Goal: Task Accomplishment & Management: Complete application form

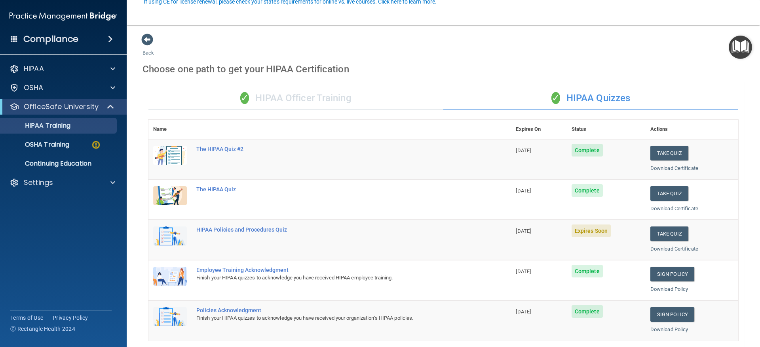
scroll to position [79, 0]
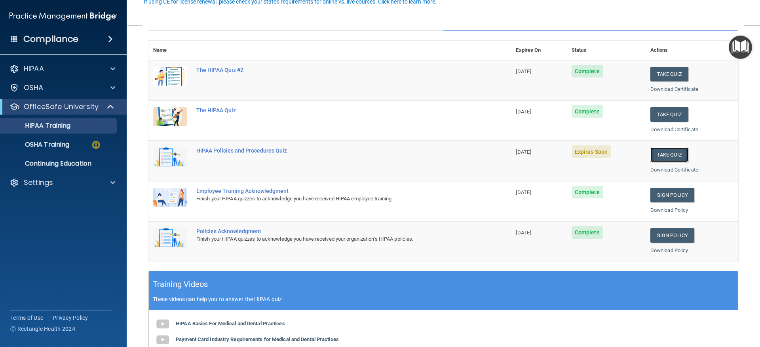
click at [650, 154] on button "Take Quiz" at bounding box center [669, 155] width 38 height 15
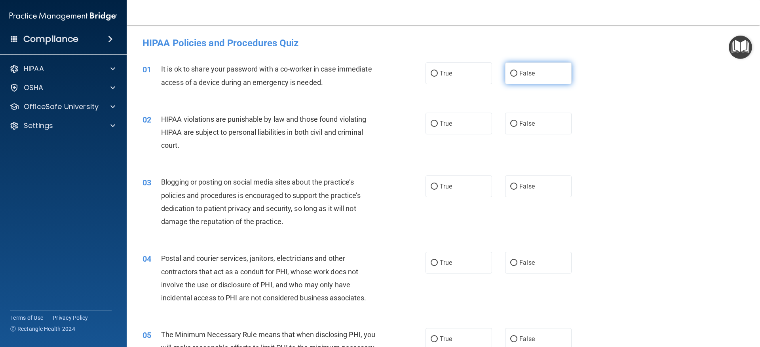
click at [542, 66] on label "False" at bounding box center [538, 74] width 66 height 22
click at [517, 71] on input "False" at bounding box center [513, 74] width 7 height 6
radio input "true"
click at [458, 126] on label "True" at bounding box center [458, 124] width 66 height 22
click at [438, 126] on input "True" at bounding box center [433, 124] width 7 height 6
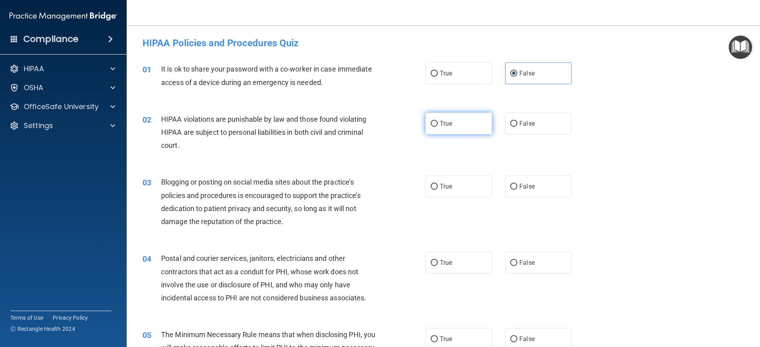
radio input "true"
click at [525, 182] on label "False" at bounding box center [538, 187] width 66 height 22
click at [517, 184] on input "False" at bounding box center [513, 187] width 7 height 6
radio input "true"
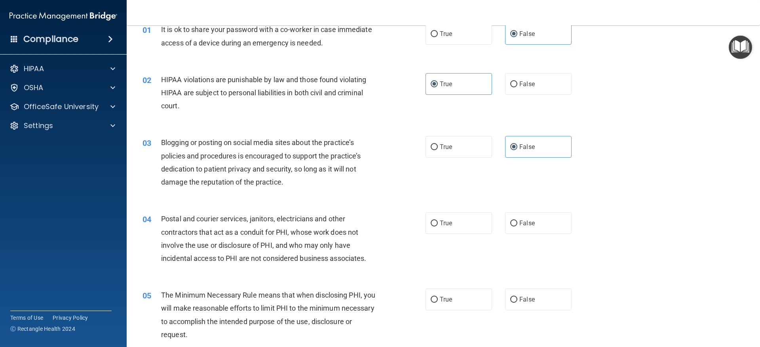
scroll to position [79, 0]
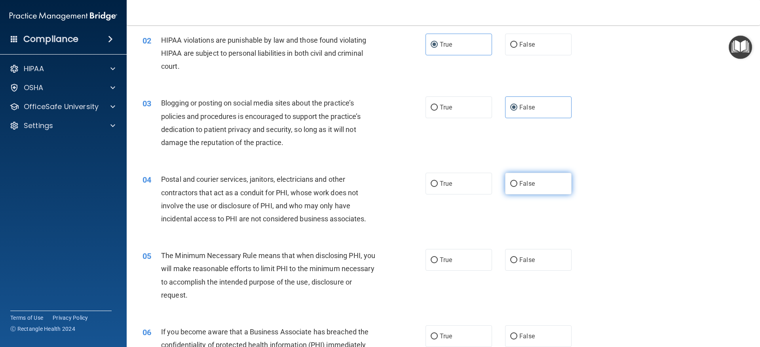
click at [505, 188] on label "False" at bounding box center [538, 184] width 66 height 22
click at [510, 187] on input "False" at bounding box center [513, 184] width 7 height 6
radio input "true"
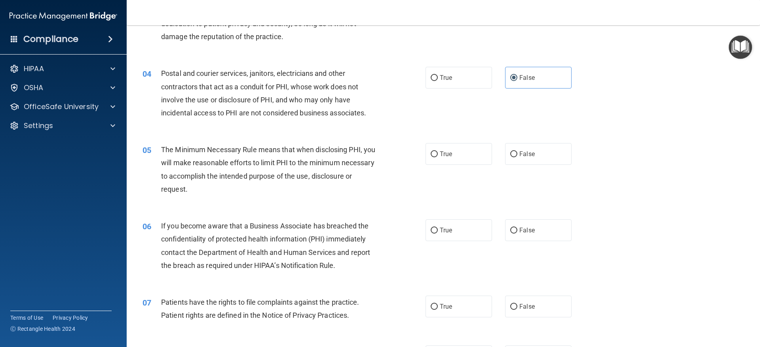
scroll to position [198, 0]
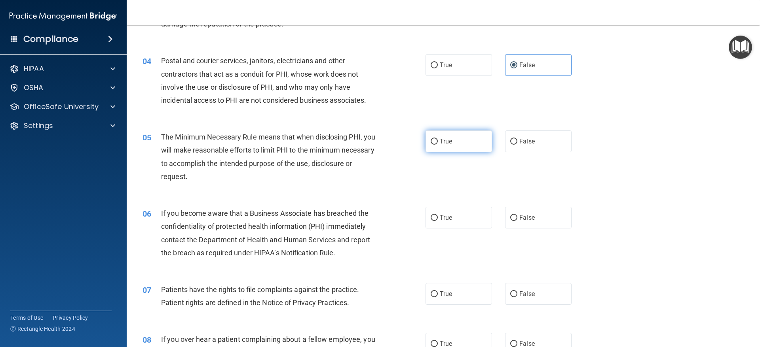
click at [436, 143] on label "True" at bounding box center [458, 142] width 66 height 22
click at [436, 143] on input "True" at bounding box center [433, 142] width 7 height 6
radio input "true"
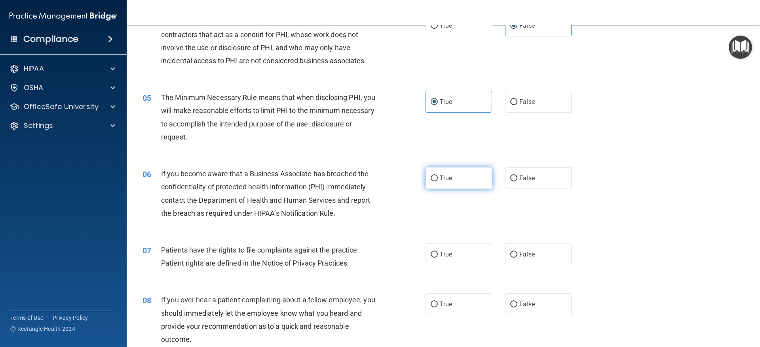
click at [425, 181] on label "True" at bounding box center [458, 178] width 66 height 22
click at [430, 181] on input "True" at bounding box center [433, 179] width 7 height 6
radio input "true"
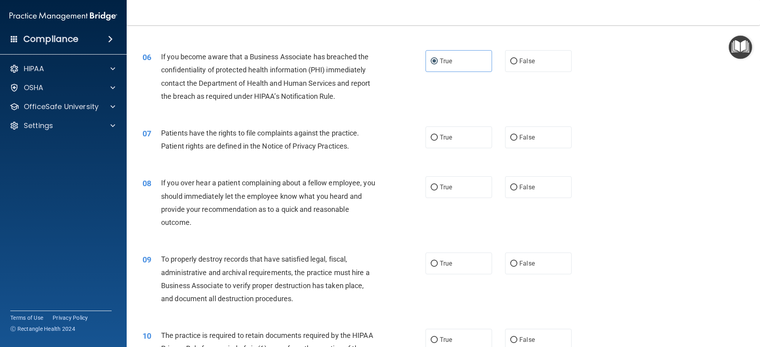
scroll to position [356, 0]
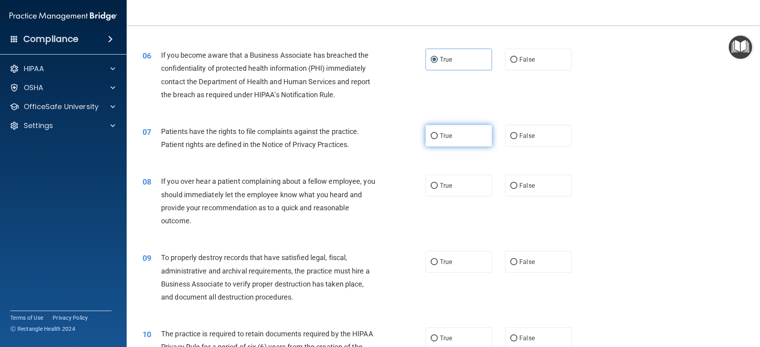
click at [442, 146] on label "True" at bounding box center [458, 136] width 66 height 22
click at [438, 139] on input "True" at bounding box center [433, 136] width 7 height 6
radio input "true"
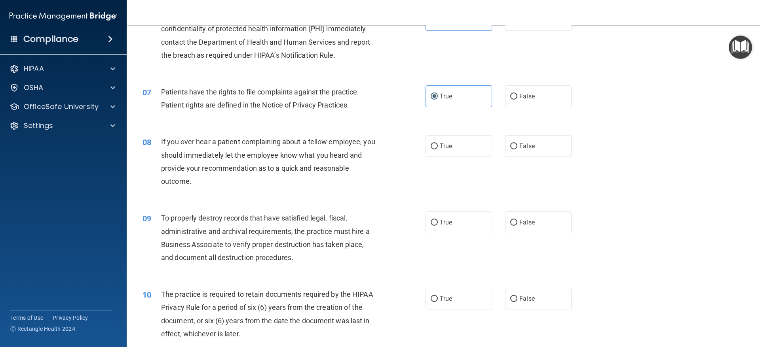
scroll to position [435, 0]
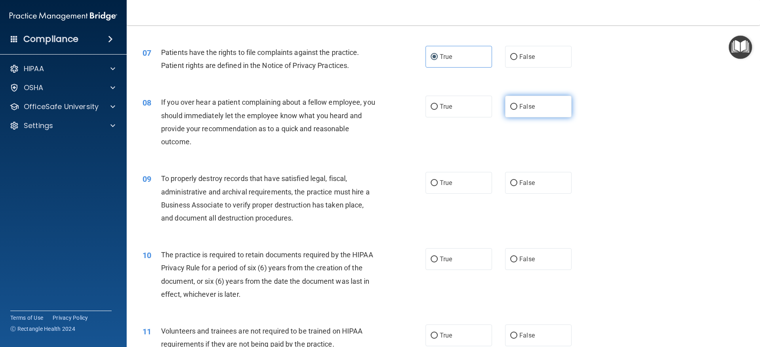
click at [510, 110] on input "False" at bounding box center [513, 107] width 7 height 6
radio input "true"
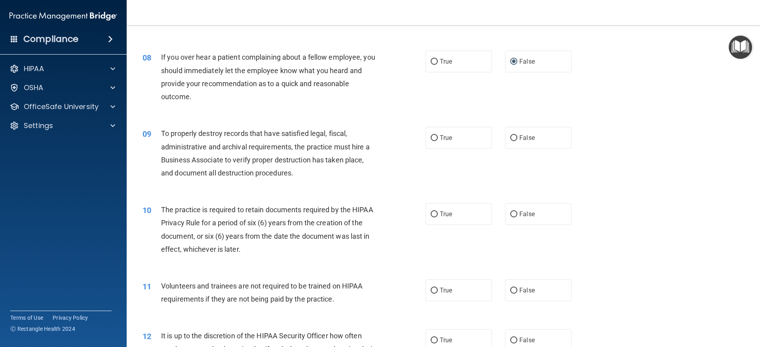
scroll to position [514, 0]
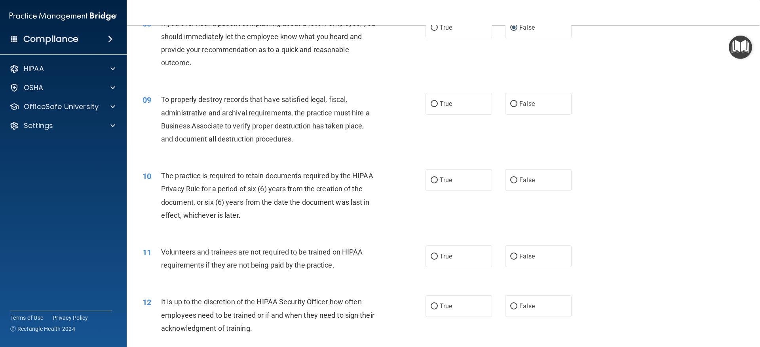
click at [467, 116] on div "09 To properly destroy records that have satisfied legal, fiscal, administrativ…" at bounding box center [442, 121] width 613 height 76
click at [466, 114] on label "True" at bounding box center [458, 104] width 66 height 22
click at [438, 107] on input "True" at bounding box center [433, 104] width 7 height 6
radio input "true"
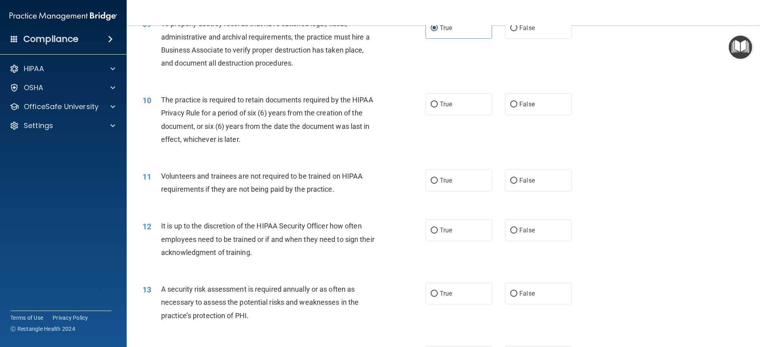
scroll to position [593, 0]
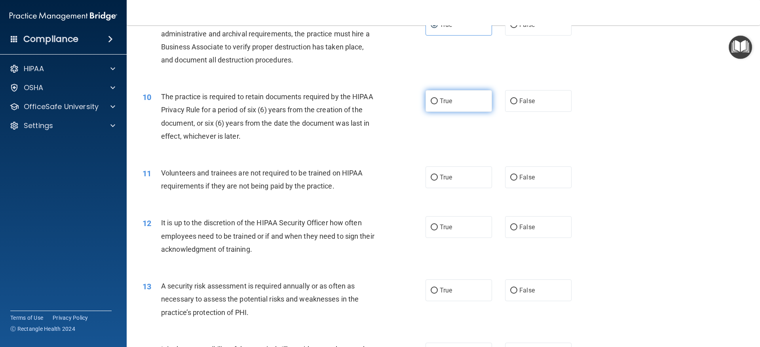
click at [457, 111] on label "True" at bounding box center [458, 101] width 66 height 22
click at [438, 104] on input "True" at bounding box center [433, 102] width 7 height 6
radio input "true"
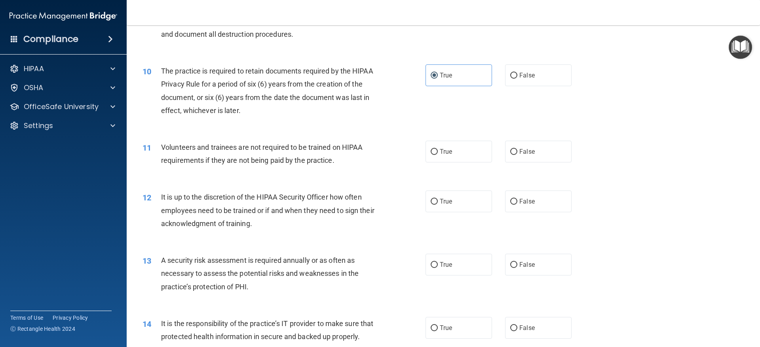
scroll to position [633, 0]
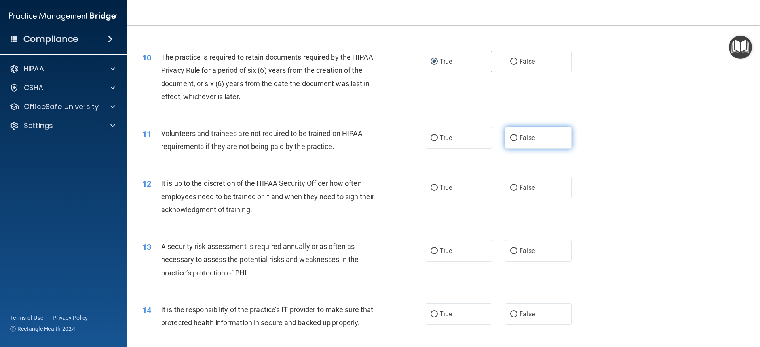
click at [514, 136] on label "False" at bounding box center [538, 138] width 66 height 22
click at [514, 136] on input "False" at bounding box center [513, 138] width 7 height 6
radio input "true"
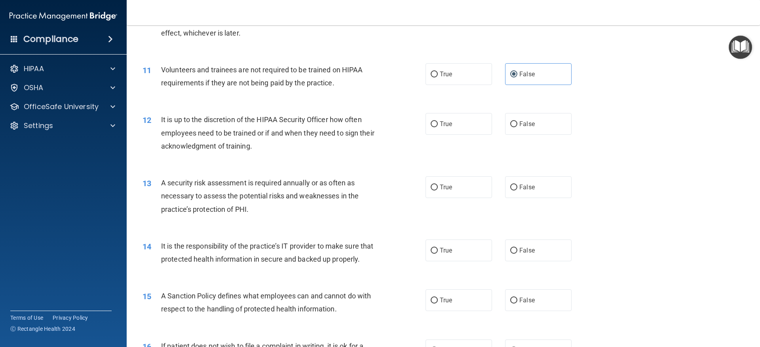
scroll to position [712, 0]
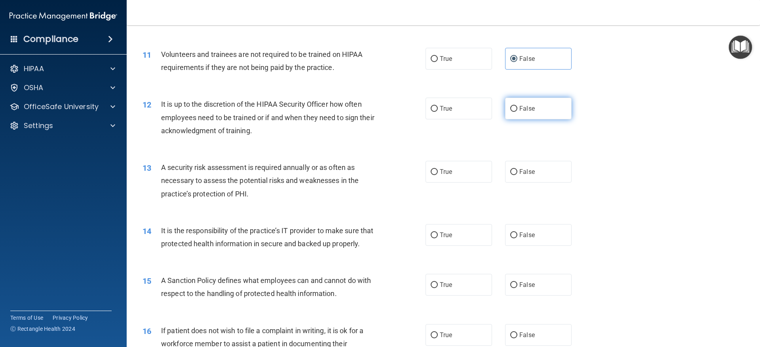
click at [510, 112] on input "False" at bounding box center [513, 109] width 7 height 6
radio input "true"
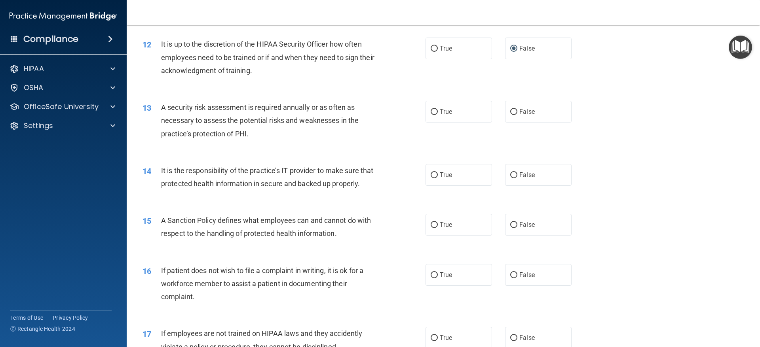
scroll to position [791, 0]
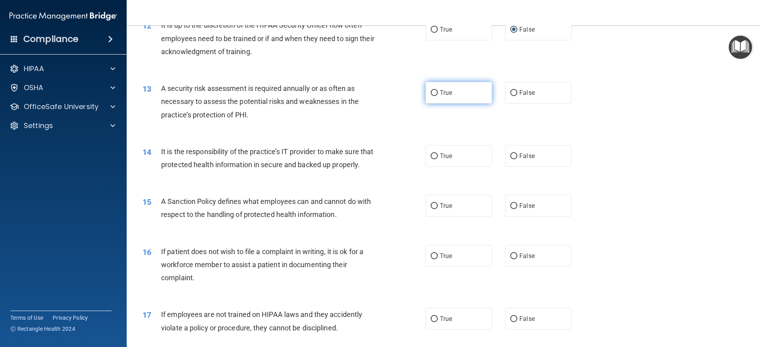
click at [440, 96] on span "True" at bounding box center [446, 93] width 12 height 8
click at [438, 96] on input "True" at bounding box center [433, 93] width 7 height 6
radio input "true"
click at [452, 151] on label "True" at bounding box center [458, 156] width 66 height 22
click at [438, 154] on input "True" at bounding box center [433, 157] width 7 height 6
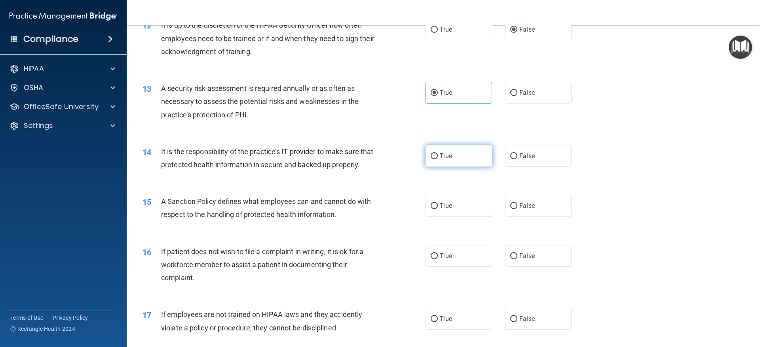
radio input "true"
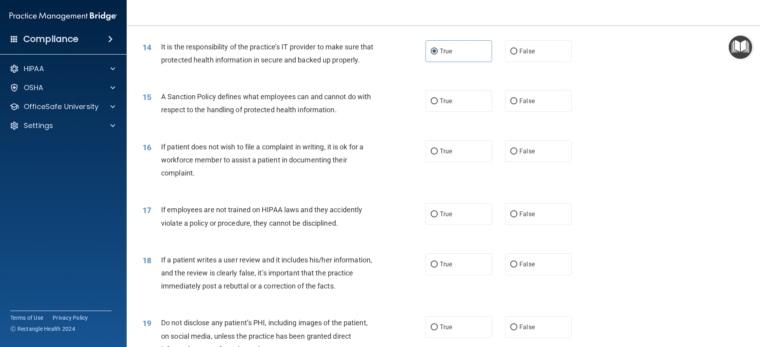
scroll to position [910, 0]
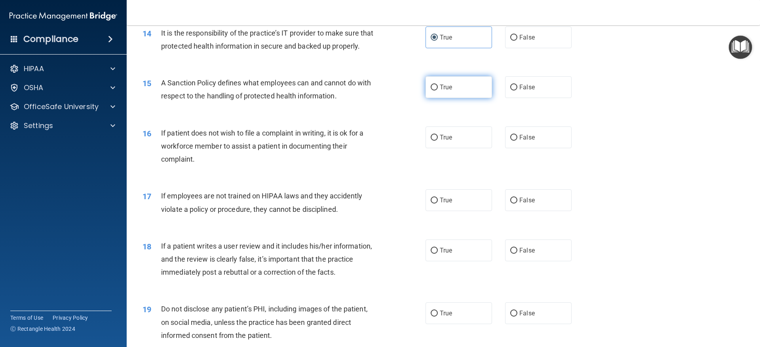
click at [469, 98] on label "True" at bounding box center [458, 87] width 66 height 22
click at [438, 91] on input "True" at bounding box center [433, 88] width 7 height 6
radio input "true"
click at [527, 141] on span "False" at bounding box center [526, 138] width 15 height 8
click at [517, 141] on input "False" at bounding box center [513, 138] width 7 height 6
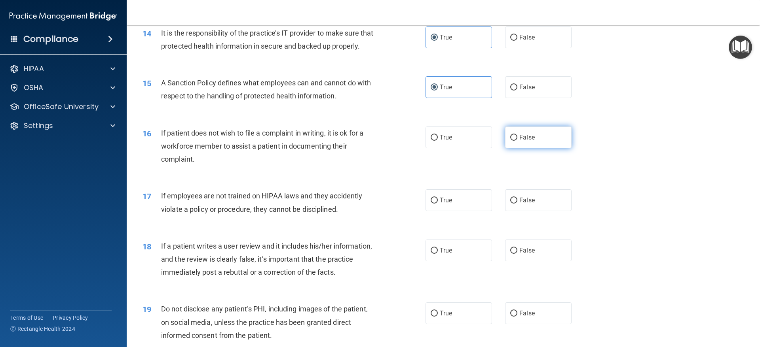
radio input "true"
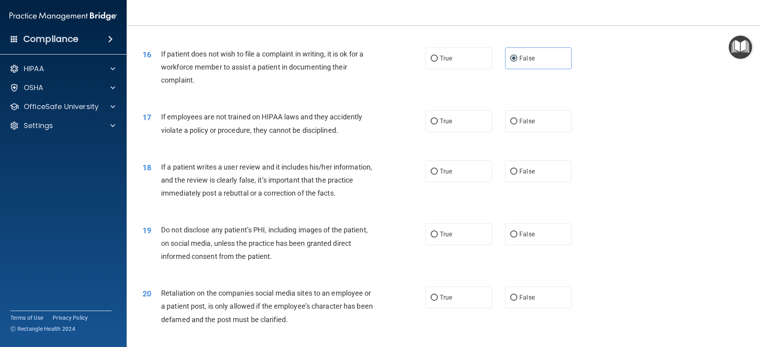
scroll to position [1029, 0]
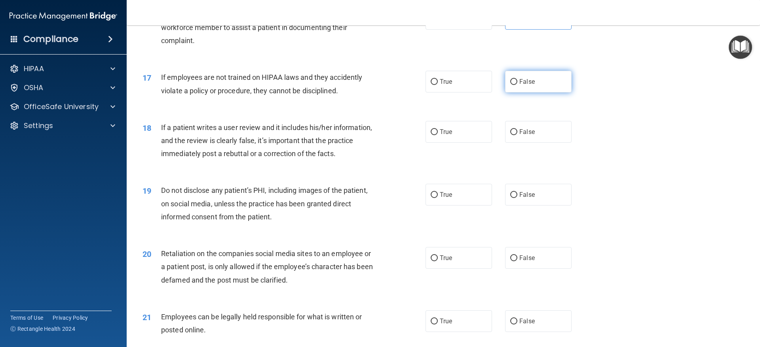
click at [523, 85] on span "False" at bounding box center [526, 82] width 15 height 8
click at [517, 85] on input "False" at bounding box center [513, 82] width 7 height 6
radio input "true"
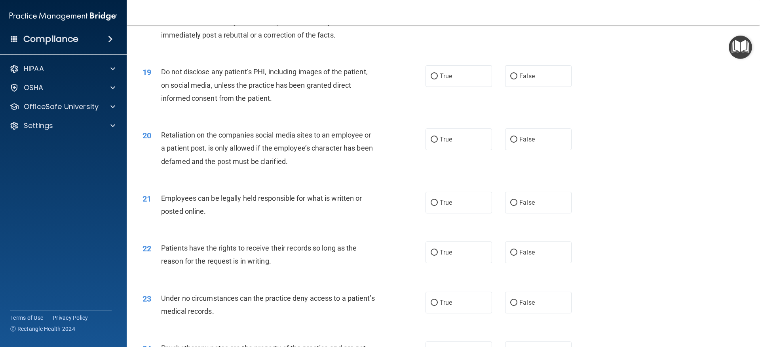
scroll to position [1108, 0]
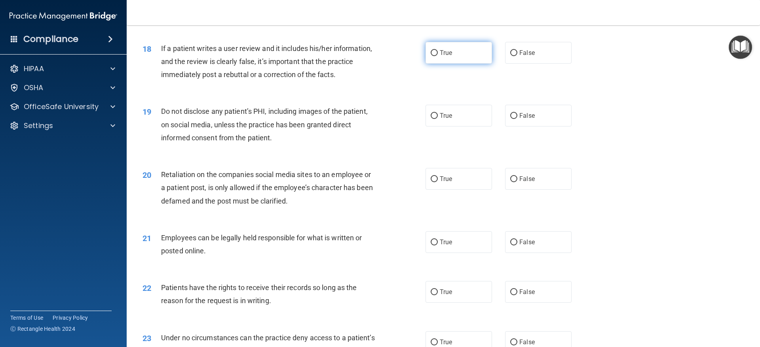
click at [465, 64] on label "True" at bounding box center [458, 53] width 66 height 22
click at [438, 56] on input "True" at bounding box center [433, 53] width 7 height 6
radio input "true"
click at [464, 127] on label "True" at bounding box center [458, 116] width 66 height 22
click at [438, 119] on input "True" at bounding box center [433, 116] width 7 height 6
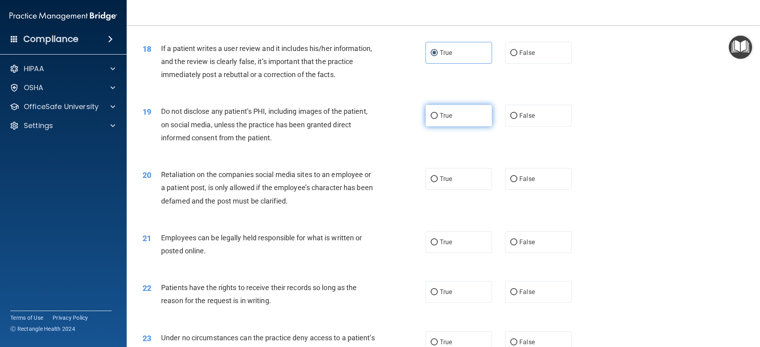
radio input "true"
click at [454, 188] on label "True" at bounding box center [458, 179] width 66 height 22
click at [438, 182] on input "True" at bounding box center [433, 179] width 7 height 6
radio input "true"
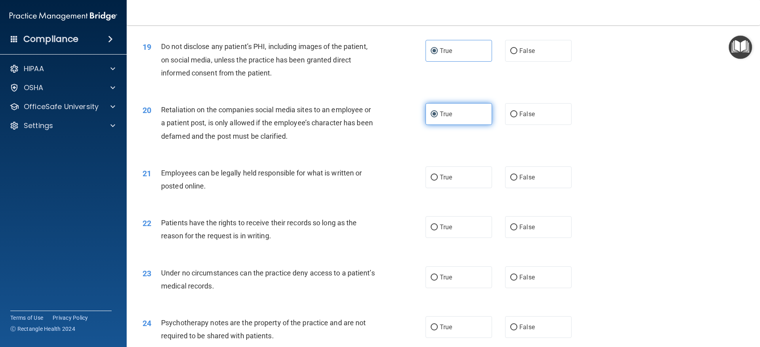
scroll to position [1187, 0]
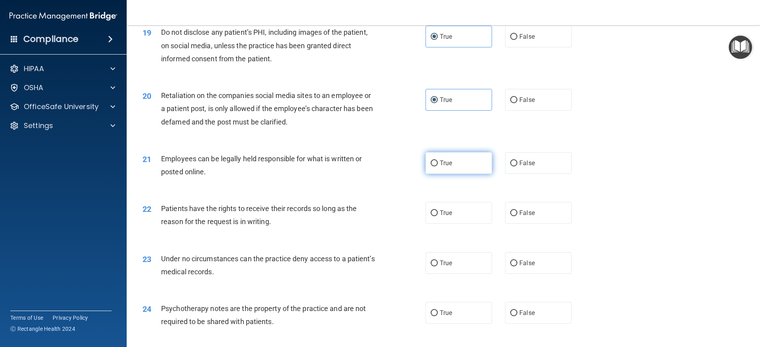
click at [454, 174] on label "True" at bounding box center [458, 163] width 66 height 22
click at [438, 167] on input "True" at bounding box center [433, 164] width 7 height 6
radio input "true"
click at [447, 224] on label "True" at bounding box center [458, 213] width 66 height 22
click at [438, 216] on input "True" at bounding box center [433, 213] width 7 height 6
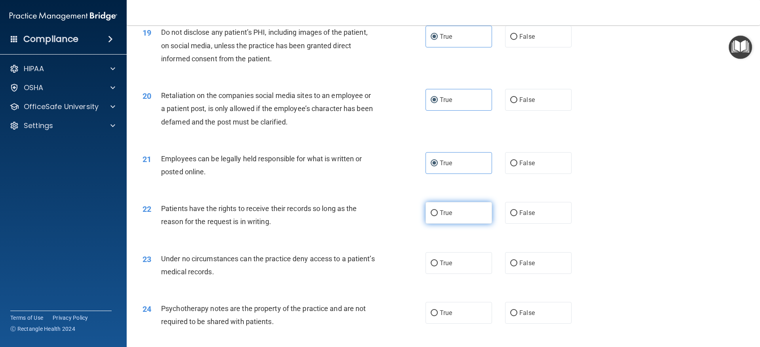
radio input "true"
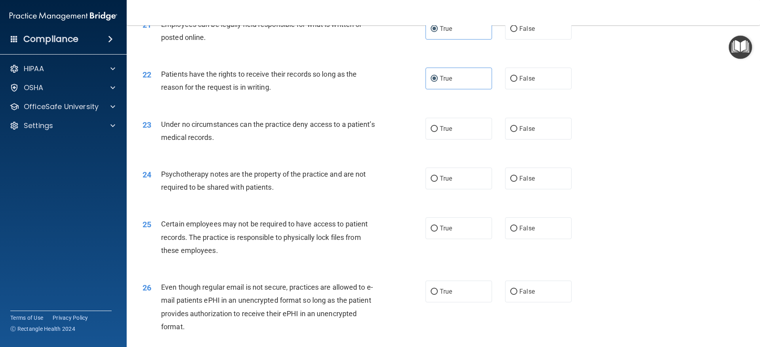
scroll to position [1345, 0]
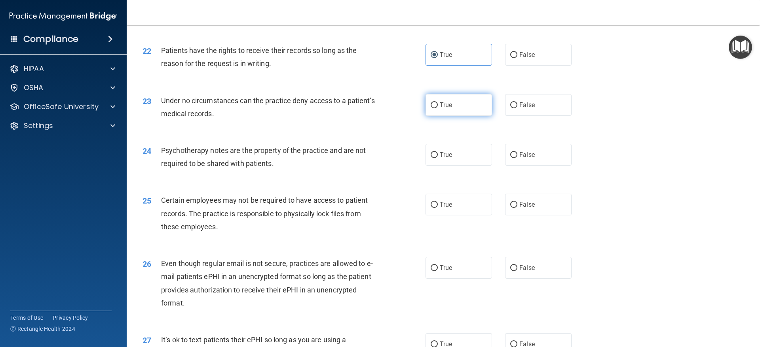
click at [481, 116] on label "True" at bounding box center [458, 105] width 66 height 22
click at [438, 108] on input "True" at bounding box center [433, 105] width 7 height 6
radio input "true"
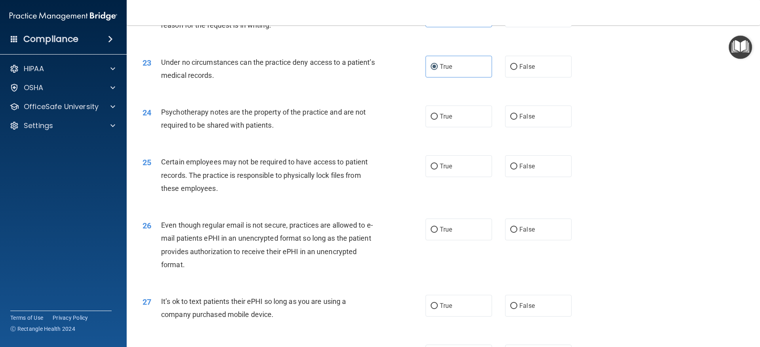
scroll to position [1385, 0]
click at [477, 126] on label "True" at bounding box center [458, 115] width 66 height 22
click at [438, 119] on input "True" at bounding box center [433, 116] width 7 height 6
radio input "true"
click at [454, 193] on div "25 Certain employees may not be required to have access to patient records. The…" at bounding box center [442, 175] width 613 height 63
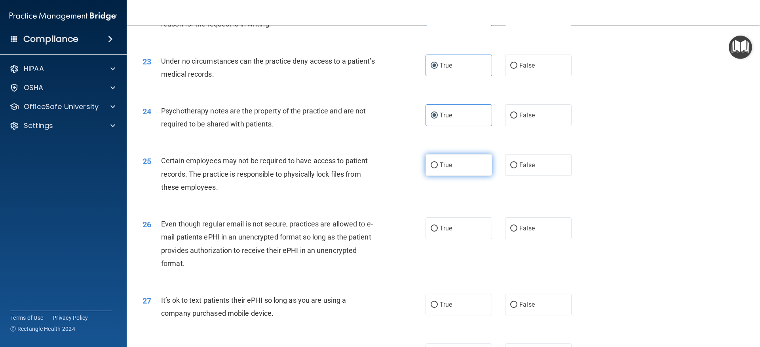
drag, startPoint x: 461, startPoint y: 178, endPoint x: 468, endPoint y: 170, distance: 10.7
click at [463, 176] on label "True" at bounding box center [458, 165] width 66 height 22
click at [438, 169] on input "True" at bounding box center [433, 166] width 7 height 6
radio input "true"
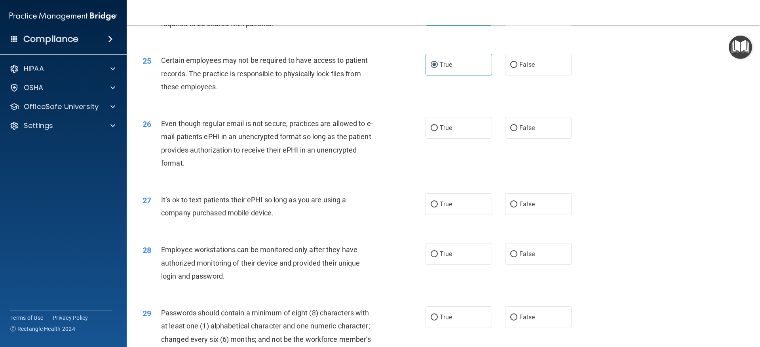
scroll to position [1503, 0]
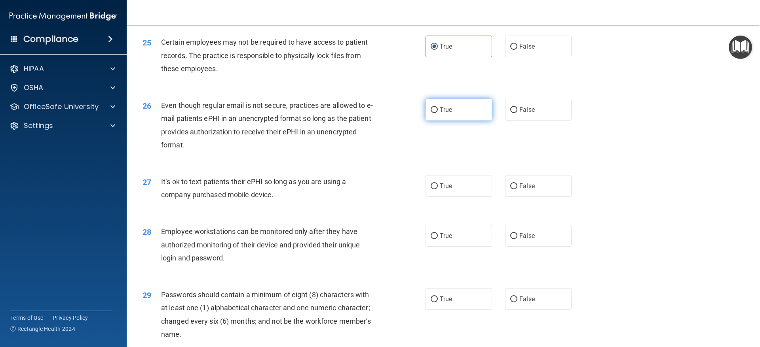
click at [474, 115] on label "True" at bounding box center [458, 110] width 66 height 22
click at [438, 113] on input "True" at bounding box center [433, 110] width 7 height 6
radio input "true"
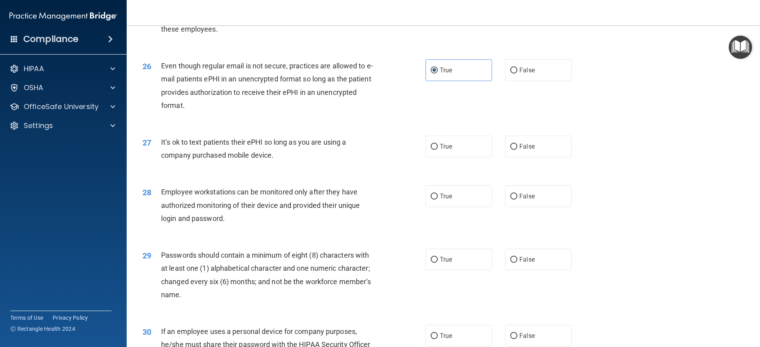
scroll to position [1583, 0]
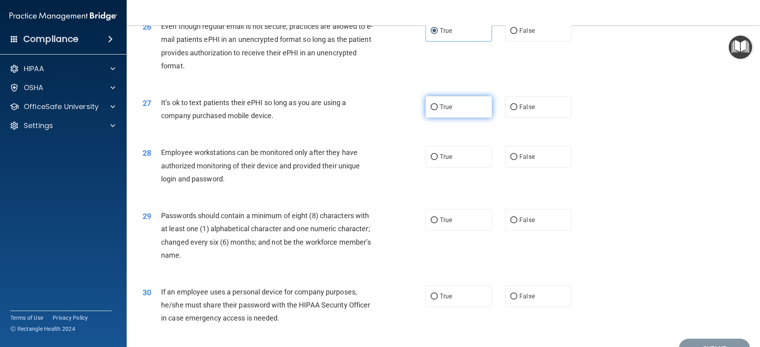
click at [487, 112] on label "True" at bounding box center [458, 107] width 66 height 22
click at [438, 110] on input "True" at bounding box center [433, 107] width 7 height 6
radio input "true"
click at [465, 168] on label "True" at bounding box center [458, 157] width 66 height 22
click at [438, 160] on input "True" at bounding box center [433, 157] width 7 height 6
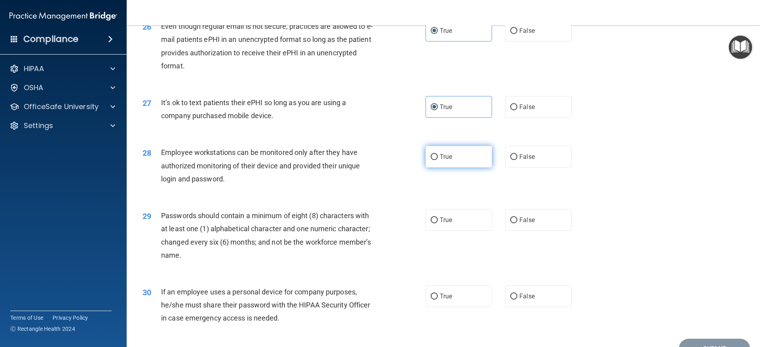
radio input "true"
click at [425, 229] on label "True" at bounding box center [458, 220] width 66 height 22
click at [430, 224] on input "True" at bounding box center [433, 221] width 7 height 6
radio input "true"
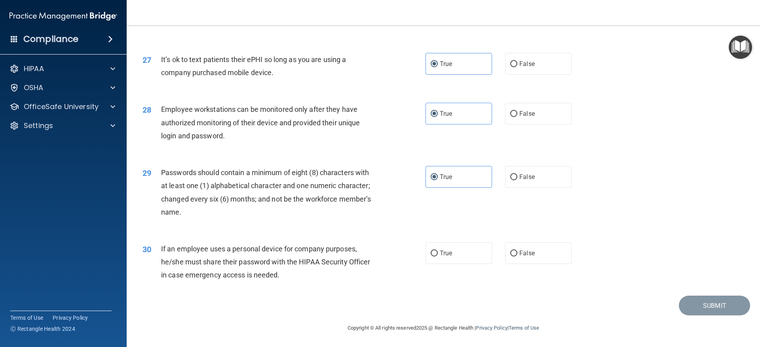
scroll to position [1639, 0]
click at [436, 248] on label "True" at bounding box center [458, 254] width 66 height 22
click at [436, 251] on input "True" at bounding box center [433, 254] width 7 height 6
radio input "true"
click at [693, 301] on button "Submit" at bounding box center [714, 306] width 71 height 20
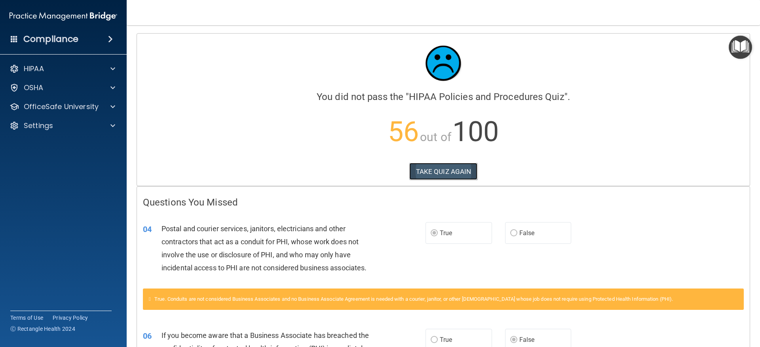
click at [418, 169] on button "TAKE QUIZ AGAIN" at bounding box center [443, 171] width 68 height 17
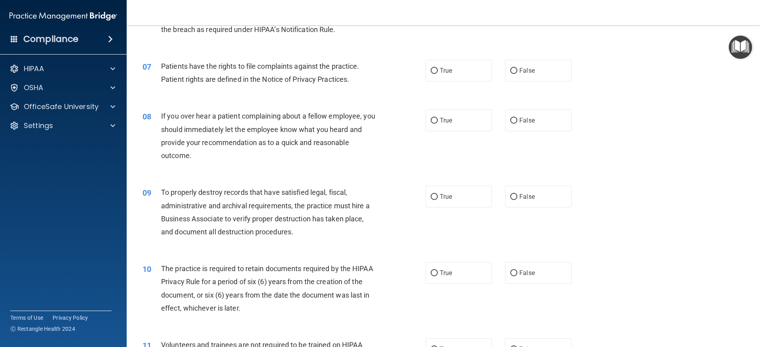
scroll to position [435, 0]
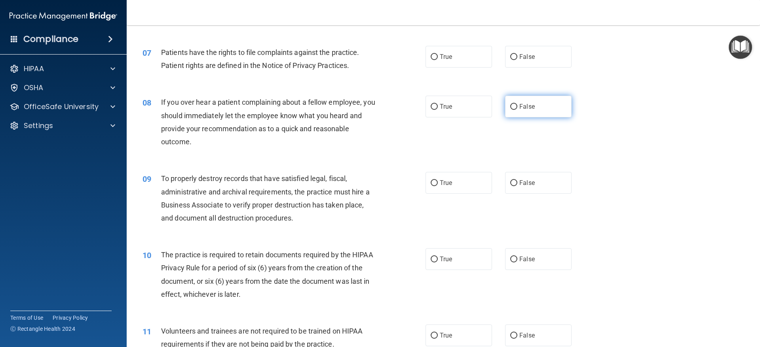
click at [523, 105] on span "False" at bounding box center [526, 107] width 15 height 8
click at [517, 105] on input "False" at bounding box center [513, 107] width 7 height 6
radio input "true"
click at [433, 178] on label "True" at bounding box center [458, 183] width 66 height 22
click at [433, 180] on input "True" at bounding box center [433, 183] width 7 height 6
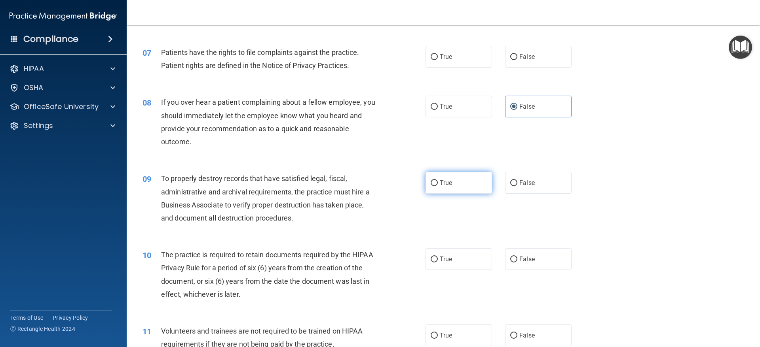
radio input "true"
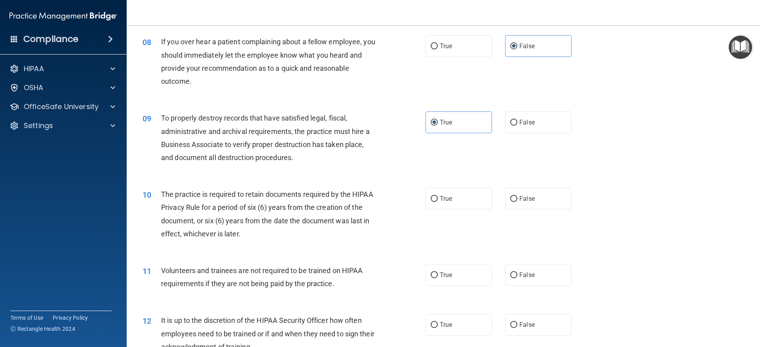
scroll to position [514, 0]
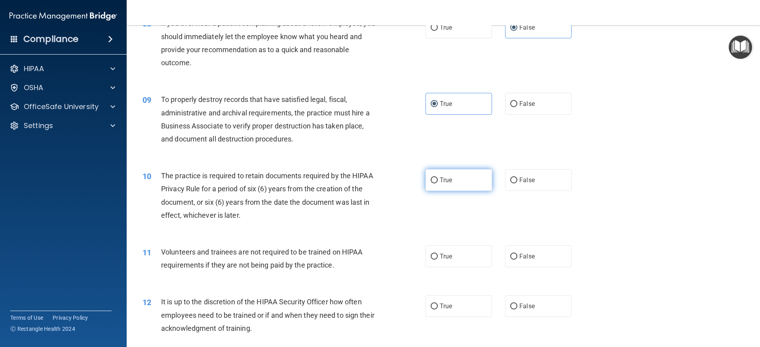
click at [451, 187] on label "True" at bounding box center [458, 180] width 66 height 22
click at [438, 184] on input "True" at bounding box center [433, 181] width 7 height 6
radio input "true"
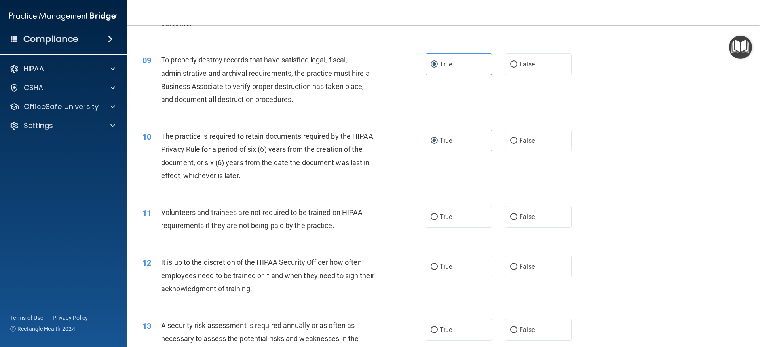
scroll to position [593, 0]
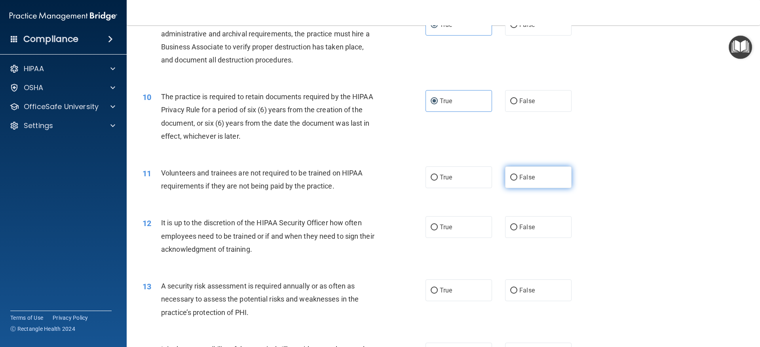
click at [510, 181] on input "False" at bounding box center [513, 178] width 7 height 6
radio input "true"
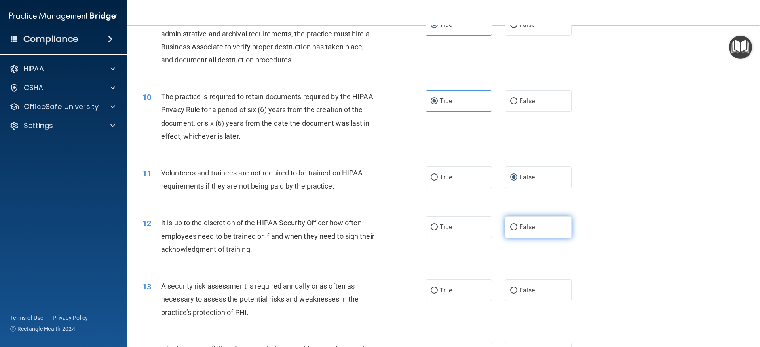
click at [510, 223] on label "False" at bounding box center [538, 227] width 66 height 22
click at [510, 225] on input "False" at bounding box center [513, 228] width 7 height 6
radio input "true"
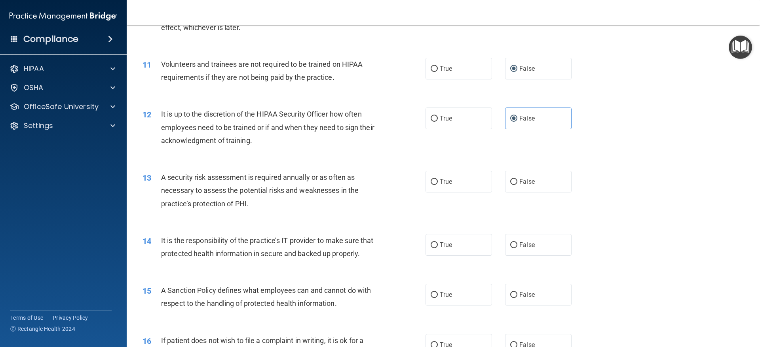
scroll to position [712, 0]
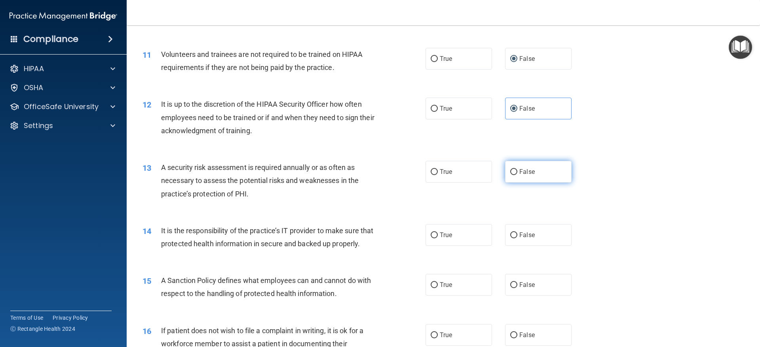
click at [517, 182] on label "False" at bounding box center [538, 172] width 66 height 22
click at [517, 175] on input "False" at bounding box center [513, 172] width 7 height 6
radio input "true"
click at [467, 226] on label "True" at bounding box center [458, 235] width 66 height 22
click at [438, 233] on input "True" at bounding box center [433, 236] width 7 height 6
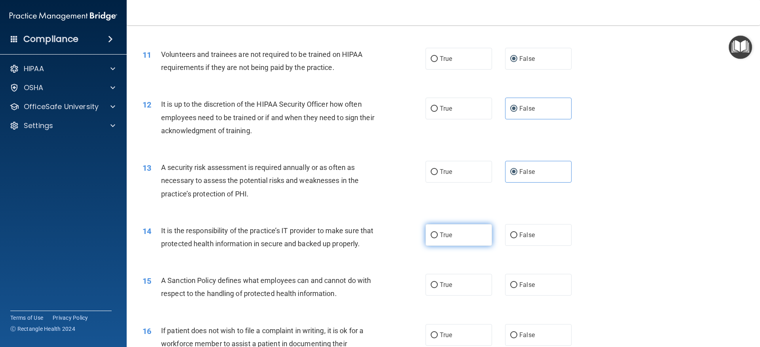
radio input "true"
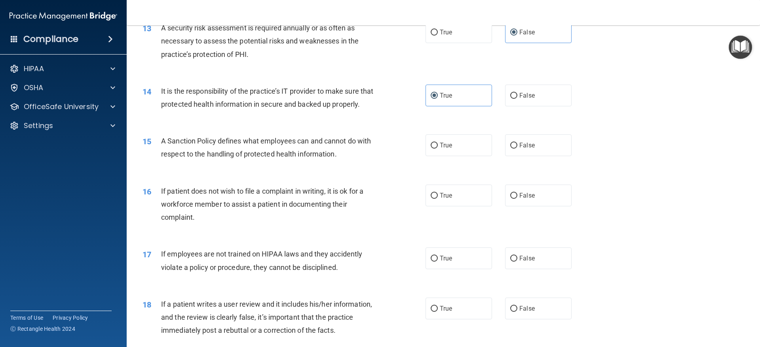
scroll to position [870, 0]
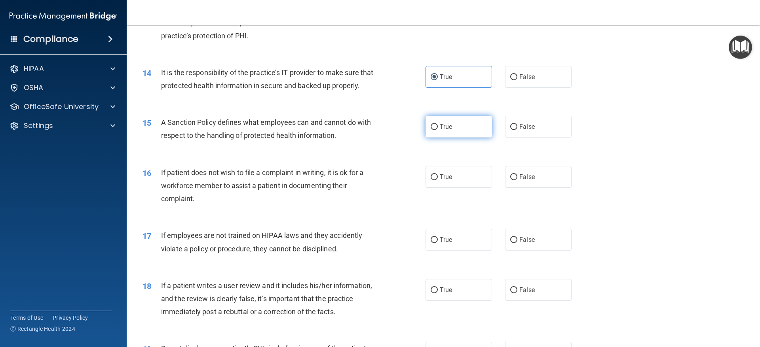
click at [461, 138] on label "True" at bounding box center [458, 127] width 66 height 22
click at [438, 130] on input "True" at bounding box center [433, 127] width 7 height 6
radio input "true"
click at [519, 181] on span "False" at bounding box center [526, 177] width 15 height 8
click at [517, 180] on input "False" at bounding box center [513, 177] width 7 height 6
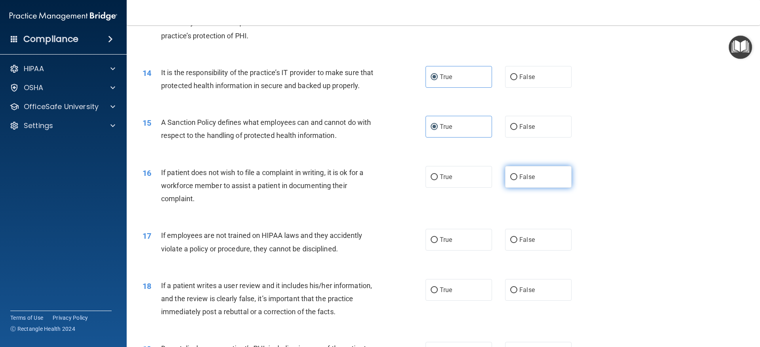
radio input "true"
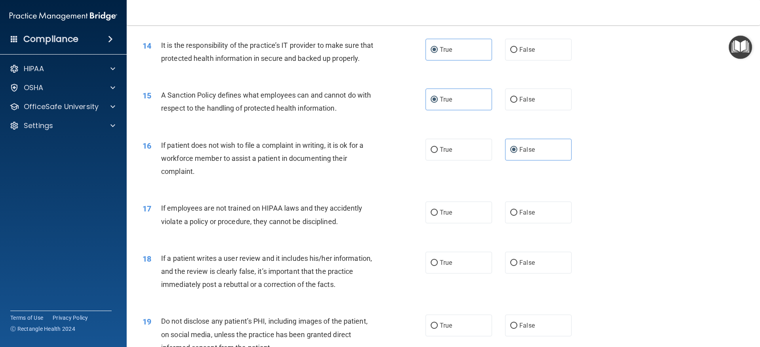
scroll to position [950, 0]
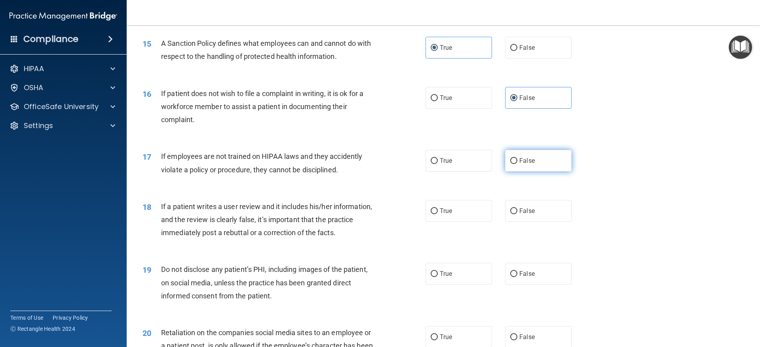
click at [514, 172] on label "False" at bounding box center [538, 161] width 66 height 22
click at [514, 164] on input "False" at bounding box center [513, 161] width 7 height 6
radio input "true"
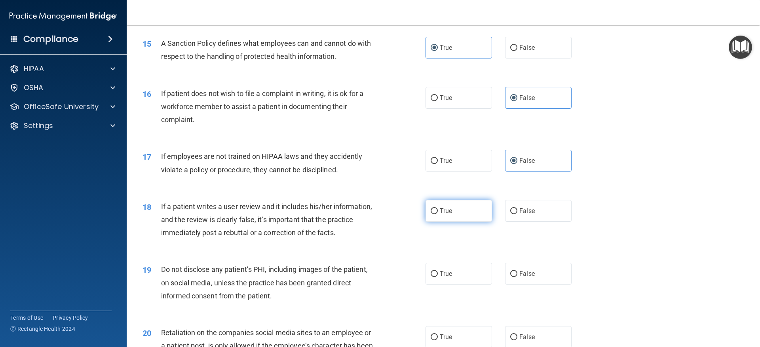
click at [457, 219] on label "True" at bounding box center [458, 211] width 66 height 22
click at [438, 214] on input "True" at bounding box center [433, 211] width 7 height 6
radio input "true"
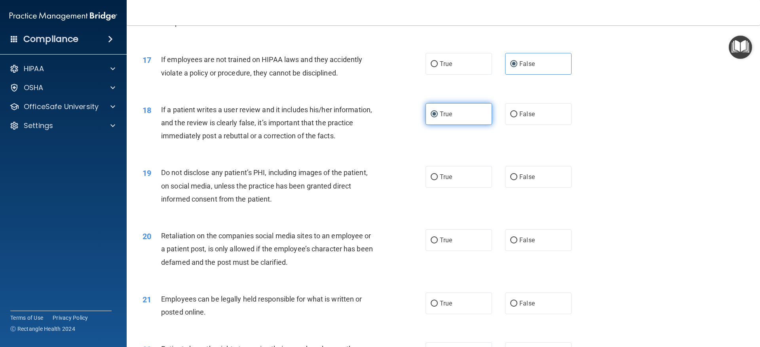
scroll to position [1068, 0]
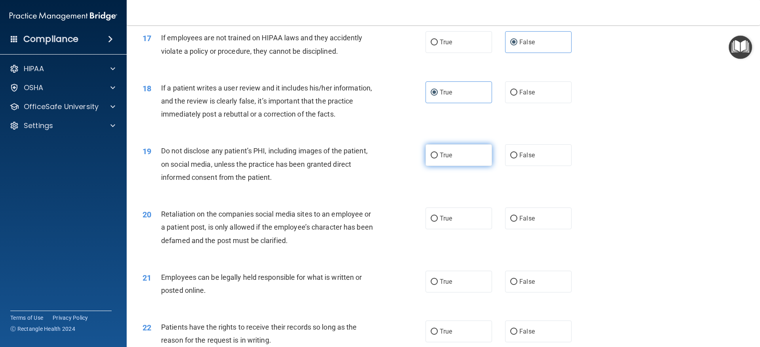
click at [469, 166] on label "True" at bounding box center [458, 155] width 66 height 22
click at [438, 159] on input "True" at bounding box center [433, 156] width 7 height 6
radio input "true"
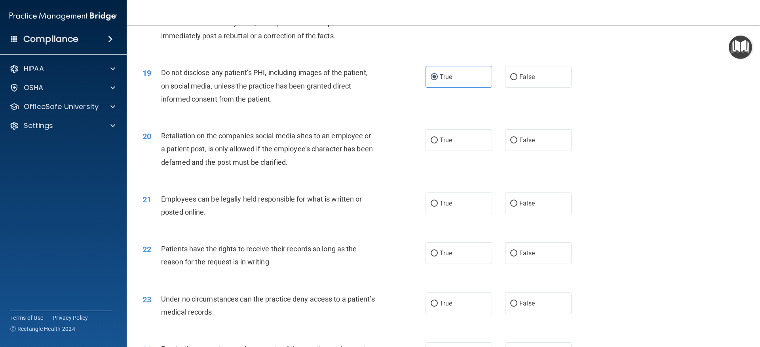
scroll to position [1147, 0]
click at [467, 212] on label "True" at bounding box center [458, 203] width 66 height 22
click at [438, 206] on input "True" at bounding box center [433, 203] width 7 height 6
radio input "true"
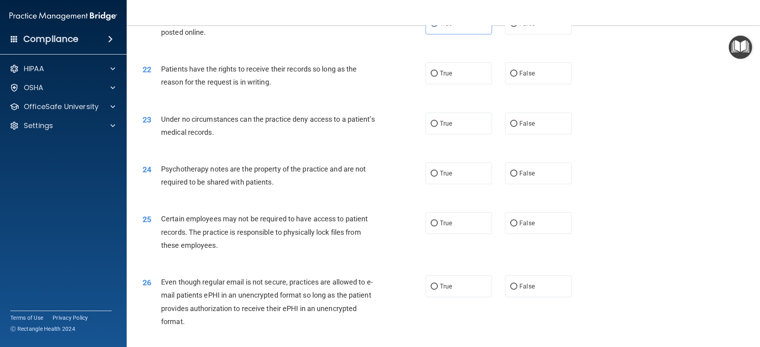
scroll to position [1345, 0]
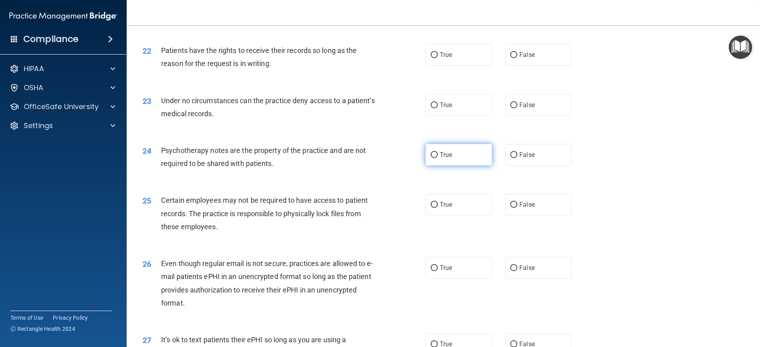
click at [469, 166] on label "True" at bounding box center [458, 155] width 66 height 22
click at [438, 158] on input "True" at bounding box center [433, 155] width 7 height 6
radio input "true"
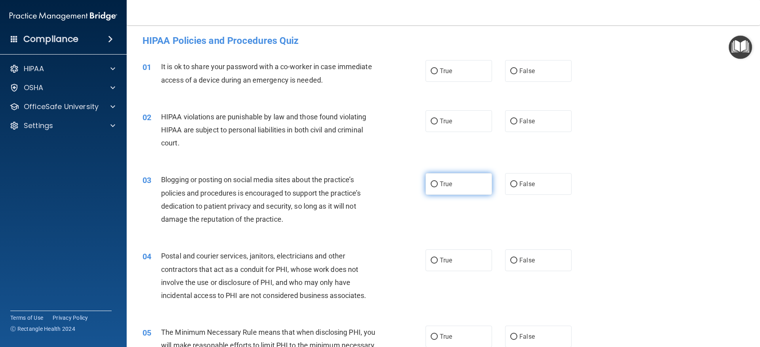
scroll to position [0, 0]
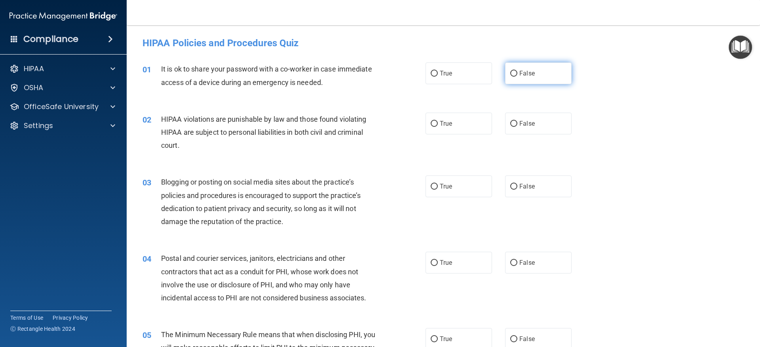
click at [523, 80] on label "False" at bounding box center [538, 74] width 66 height 22
click at [517, 77] on input "False" at bounding box center [513, 74] width 7 height 6
radio input "true"
click at [472, 129] on label "True" at bounding box center [458, 124] width 66 height 22
click at [438, 127] on input "True" at bounding box center [433, 124] width 7 height 6
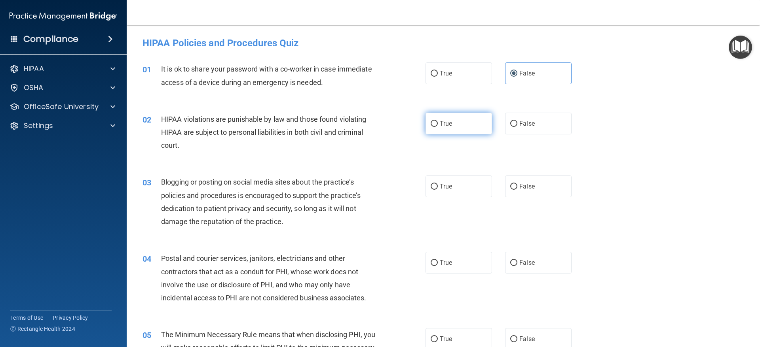
radio input "true"
click at [458, 189] on label "True" at bounding box center [458, 187] width 66 height 22
click at [438, 189] on input "True" at bounding box center [433, 187] width 7 height 6
radio input "true"
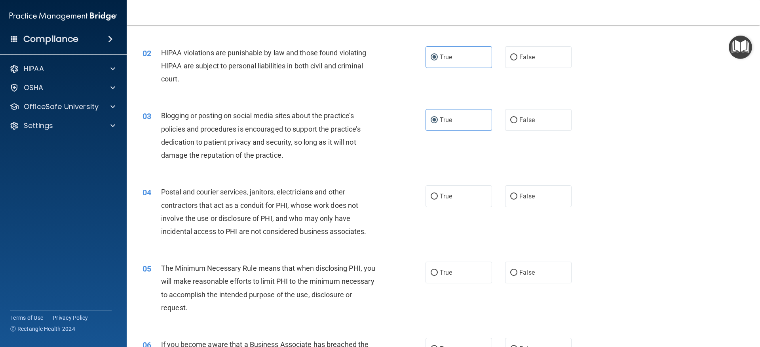
scroll to position [119, 0]
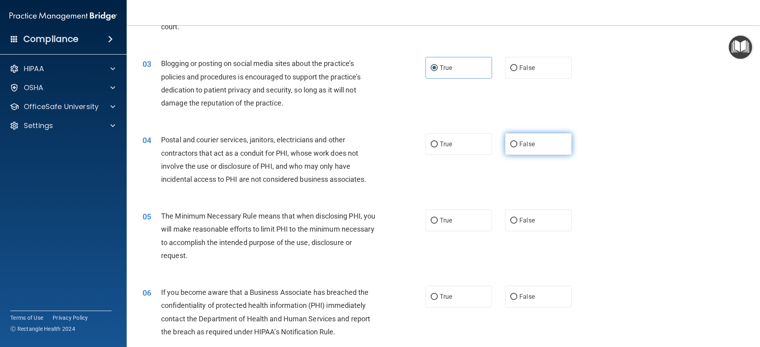
click at [545, 146] on label "False" at bounding box center [538, 144] width 66 height 22
click at [517, 146] on input "False" at bounding box center [513, 145] width 7 height 6
radio input "true"
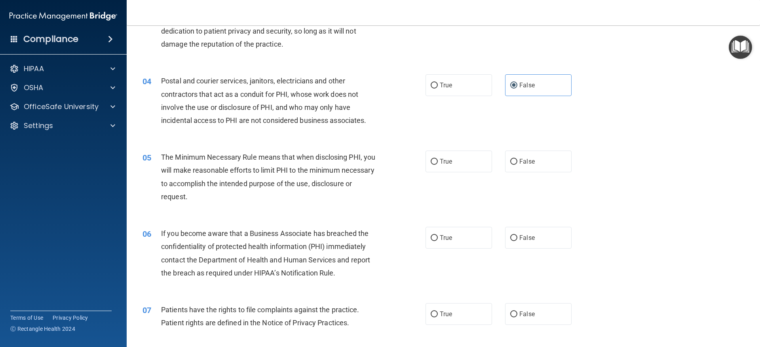
scroll to position [198, 0]
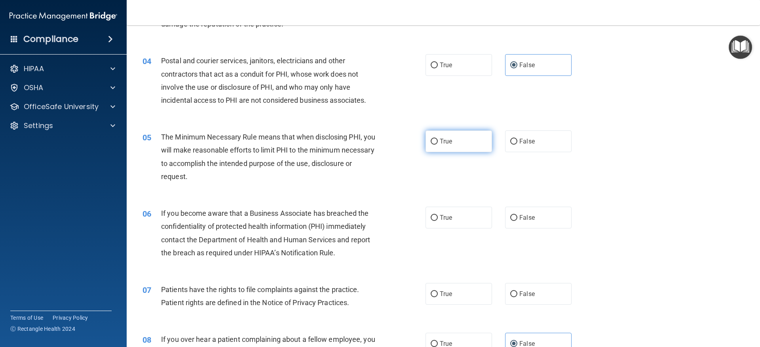
click at [464, 143] on label "True" at bounding box center [458, 142] width 66 height 22
click at [438, 143] on input "True" at bounding box center [433, 142] width 7 height 6
radio input "true"
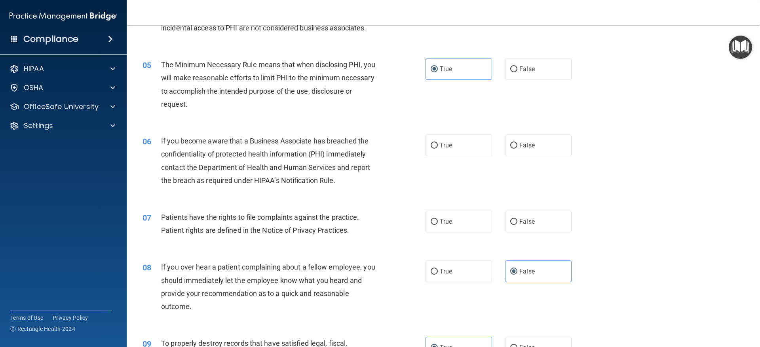
scroll to position [277, 0]
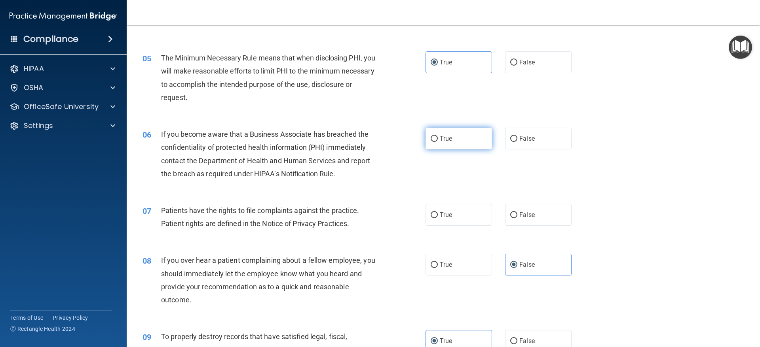
click at [480, 142] on label "True" at bounding box center [458, 139] width 66 height 22
click at [438, 142] on input "True" at bounding box center [433, 139] width 7 height 6
radio input "true"
click at [458, 220] on label "True" at bounding box center [458, 215] width 66 height 22
click at [438, 218] on input "True" at bounding box center [433, 215] width 7 height 6
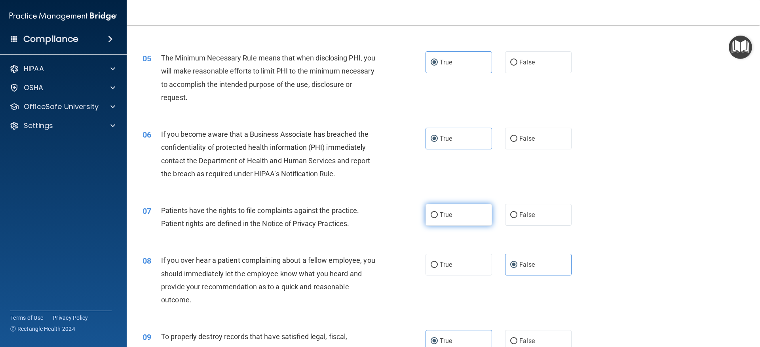
radio input "true"
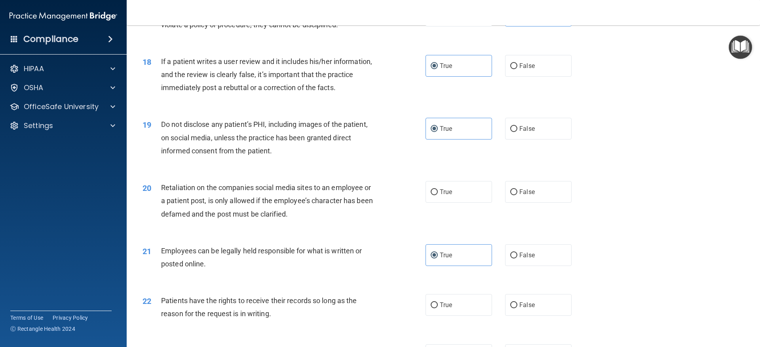
scroll to position [1147, 0]
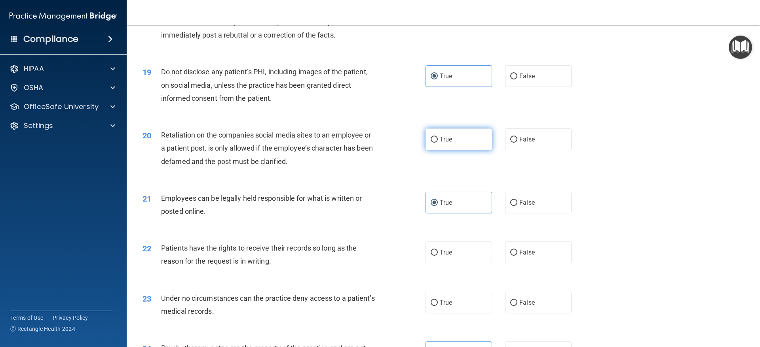
click at [467, 150] on label "True" at bounding box center [458, 140] width 66 height 22
click at [438, 143] on input "True" at bounding box center [433, 140] width 7 height 6
radio input "true"
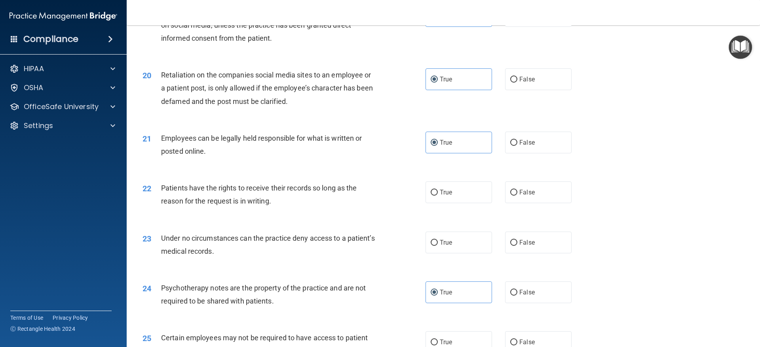
scroll to position [1226, 0]
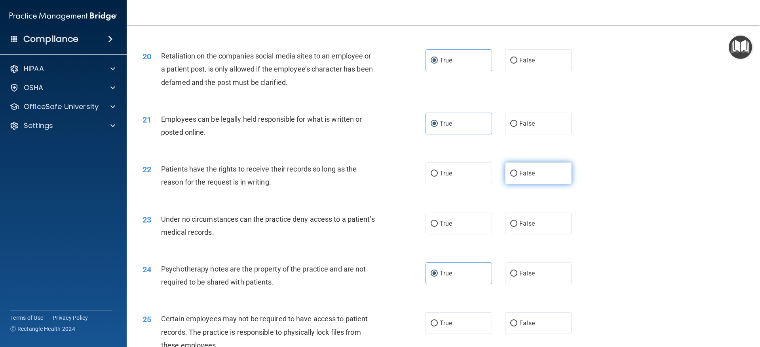
click at [520, 177] on span "False" at bounding box center [526, 174] width 15 height 8
click at [517, 177] on input "False" at bounding box center [513, 174] width 7 height 6
radio input "true"
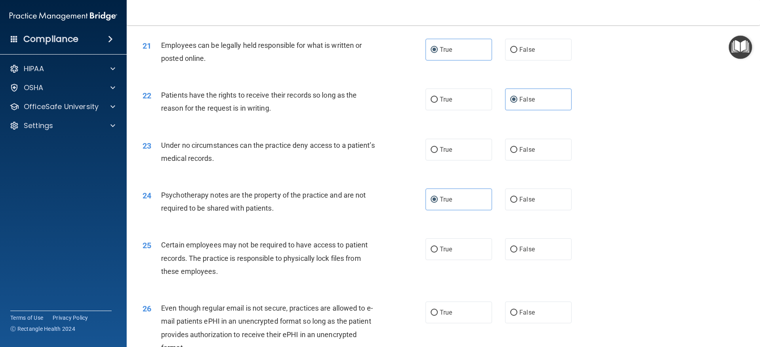
scroll to position [1345, 0]
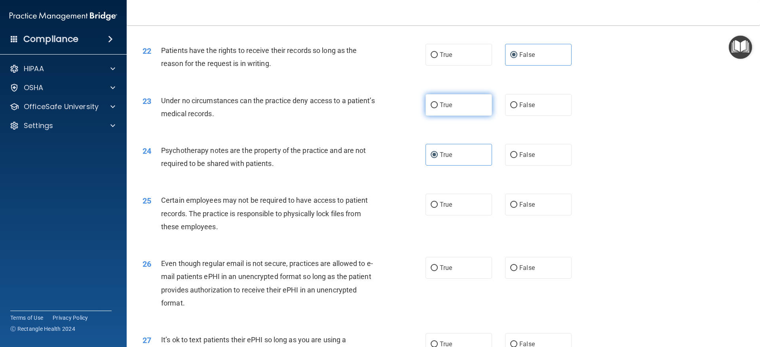
click at [474, 116] on label "True" at bounding box center [458, 105] width 66 height 22
click at [438, 108] on input "True" at bounding box center [433, 105] width 7 height 6
radio input "true"
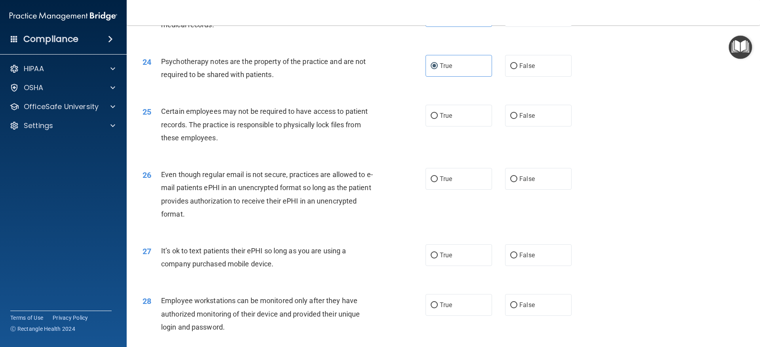
scroll to position [1464, 0]
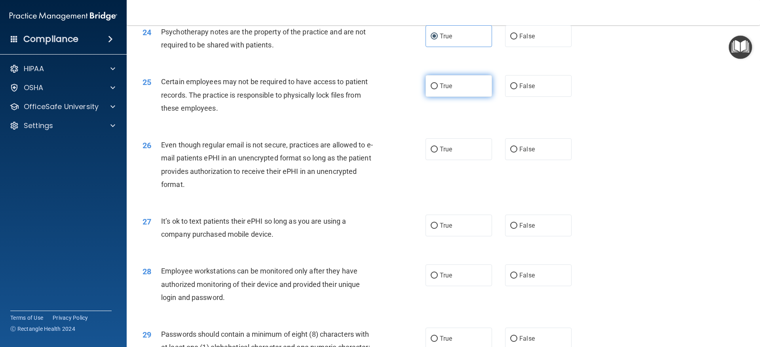
click at [465, 97] on label "True" at bounding box center [458, 86] width 66 height 22
click at [438, 89] on input "True" at bounding box center [433, 86] width 7 height 6
radio input "true"
click at [520, 231] on label "False" at bounding box center [538, 226] width 66 height 22
click at [517, 229] on input "False" at bounding box center [513, 226] width 7 height 6
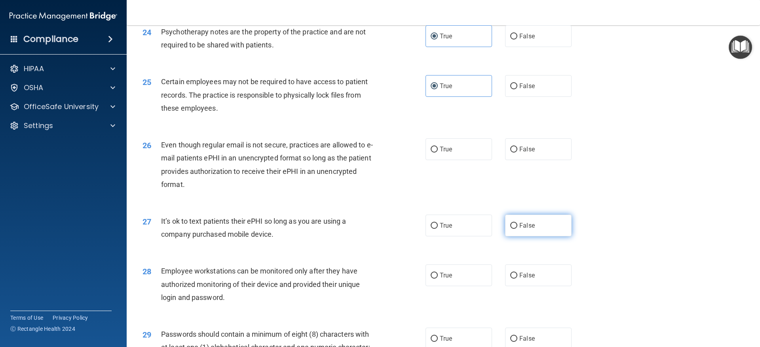
radio input "true"
click at [467, 159] on label "True" at bounding box center [458, 149] width 66 height 22
click at [438, 153] on input "True" at bounding box center [433, 150] width 7 height 6
radio input "true"
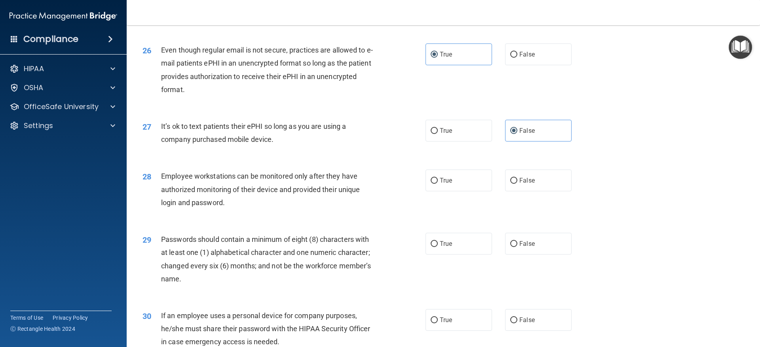
scroll to position [1622, 0]
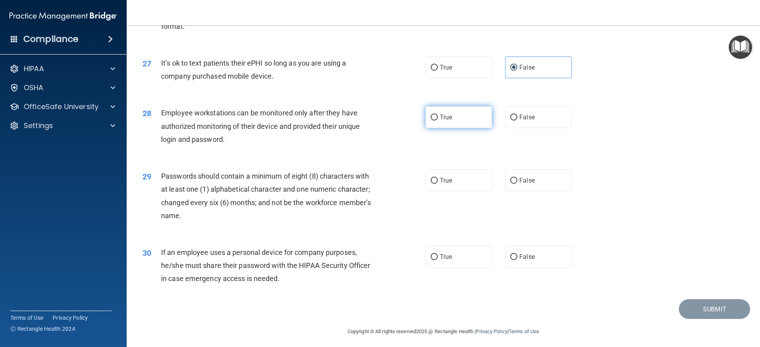
click at [461, 128] on label "True" at bounding box center [458, 117] width 66 height 22
click at [438, 121] on input "True" at bounding box center [433, 118] width 7 height 6
radio input "true"
click at [455, 190] on label "True" at bounding box center [458, 181] width 66 height 22
click at [438, 184] on input "True" at bounding box center [433, 181] width 7 height 6
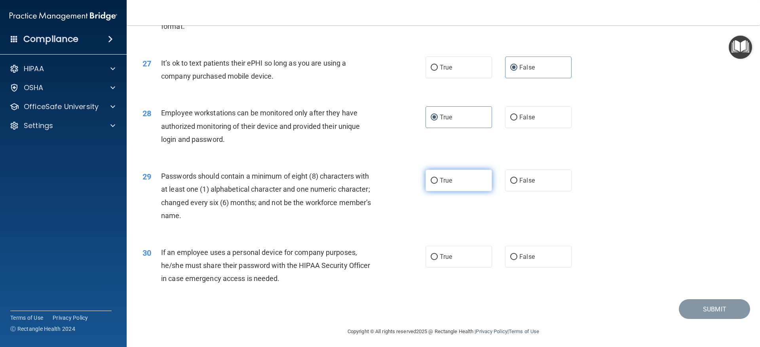
radio input "true"
click at [454, 268] on label "True" at bounding box center [458, 257] width 66 height 22
click at [438, 260] on input "True" at bounding box center [433, 257] width 7 height 6
radio input "true"
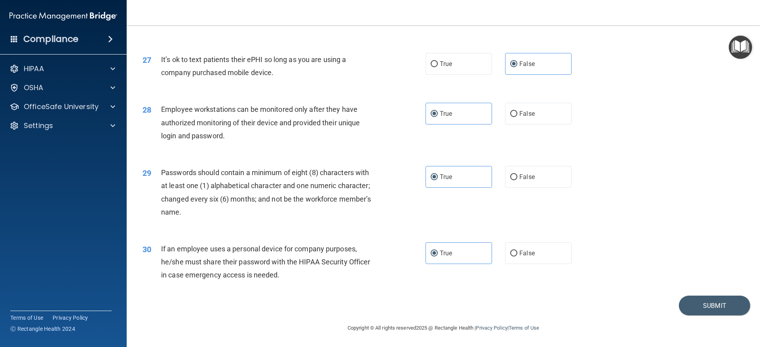
scroll to position [1639, 0]
click at [693, 305] on button "Submit" at bounding box center [714, 306] width 71 height 20
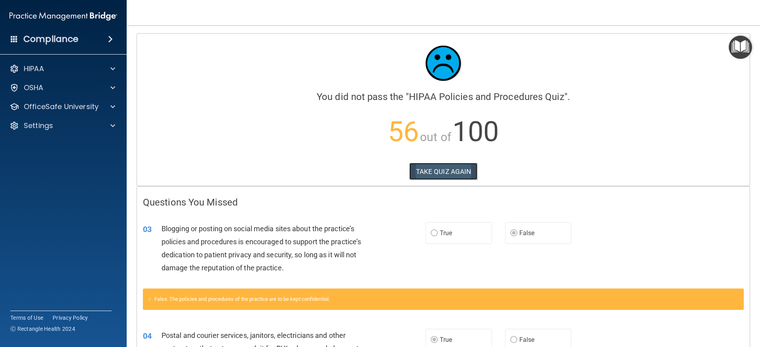
click at [456, 163] on button "TAKE QUIZ AGAIN" at bounding box center [443, 171] width 68 height 17
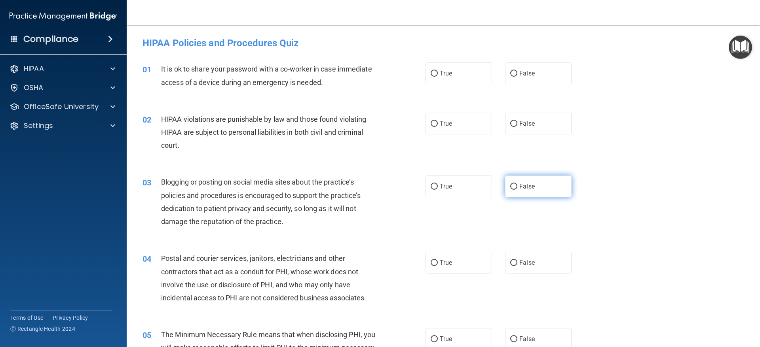
click at [546, 190] on label "False" at bounding box center [538, 187] width 66 height 22
click at [517, 190] on input "False" at bounding box center [513, 187] width 7 height 6
radio input "true"
click at [460, 125] on label "True" at bounding box center [458, 124] width 66 height 22
click at [438, 125] on input "True" at bounding box center [433, 124] width 7 height 6
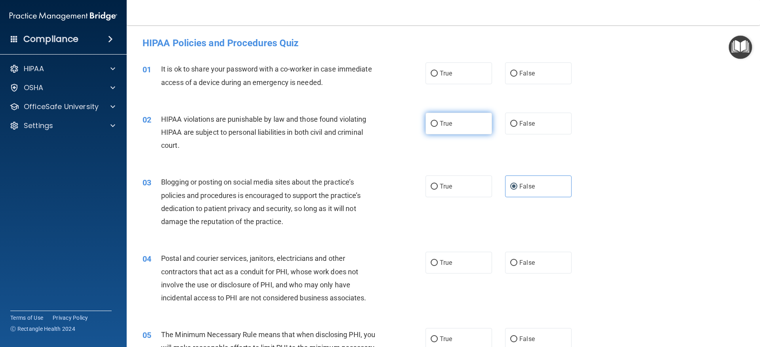
radio input "true"
click at [520, 72] on span "False" at bounding box center [526, 74] width 15 height 8
click at [517, 72] on input "False" at bounding box center [513, 74] width 7 height 6
radio input "true"
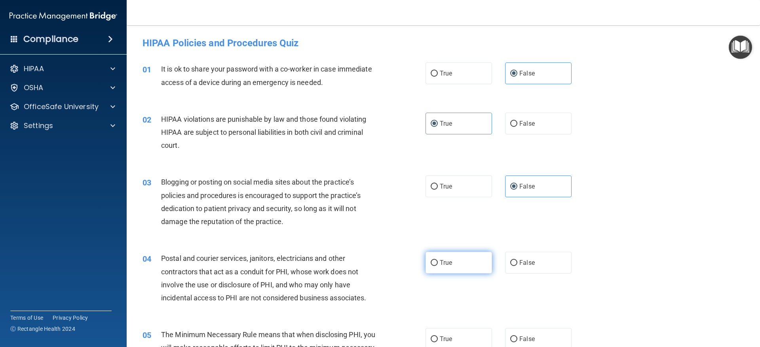
click at [442, 257] on label "True" at bounding box center [458, 263] width 66 height 22
click at [438, 260] on input "True" at bounding box center [433, 263] width 7 height 6
radio input "true"
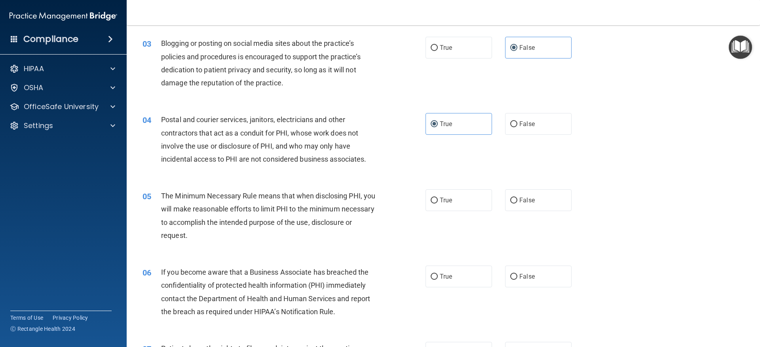
scroll to position [158, 0]
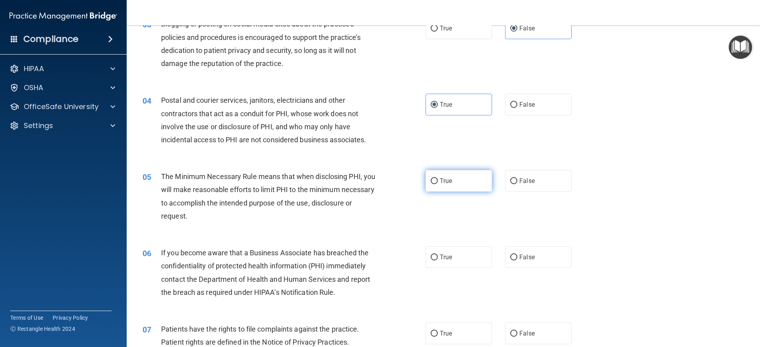
click at [453, 179] on label "True" at bounding box center [458, 181] width 66 height 22
click at [438, 179] on input "True" at bounding box center [433, 181] width 7 height 6
radio input "true"
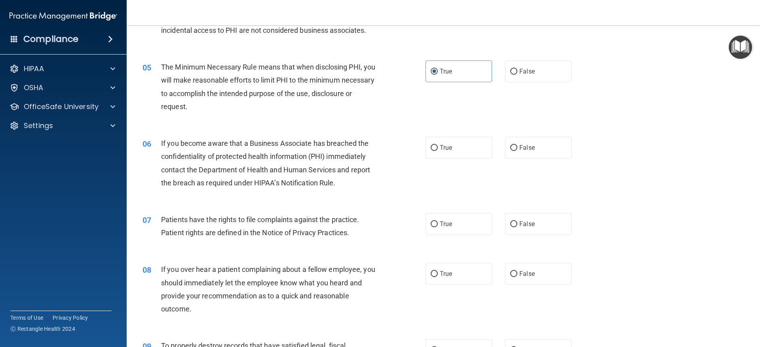
scroll to position [277, 0]
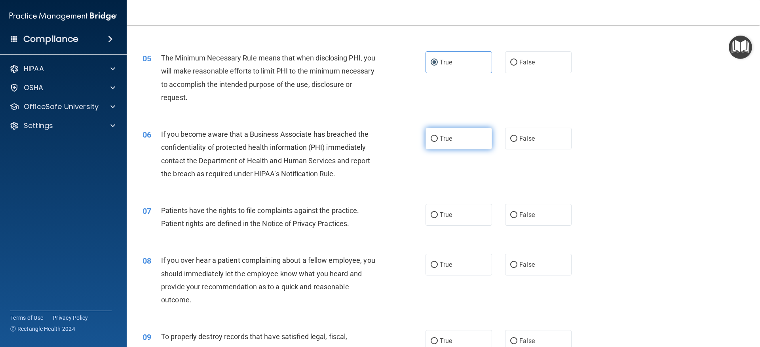
click at [478, 139] on label "True" at bounding box center [458, 139] width 66 height 22
click at [438, 139] on input "True" at bounding box center [433, 139] width 7 height 6
radio input "true"
click at [460, 214] on label "True" at bounding box center [458, 215] width 66 height 22
click at [438, 214] on input "True" at bounding box center [433, 215] width 7 height 6
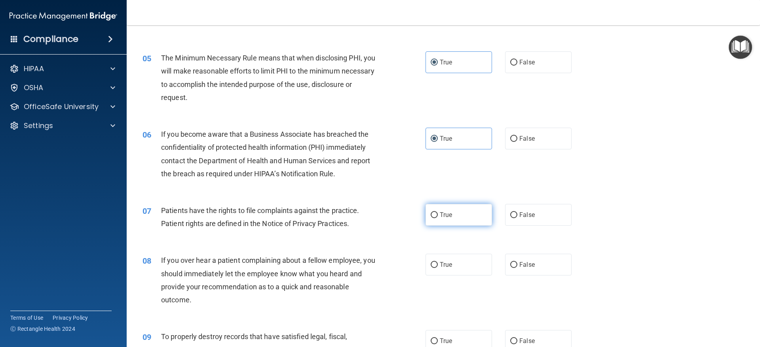
radio input "true"
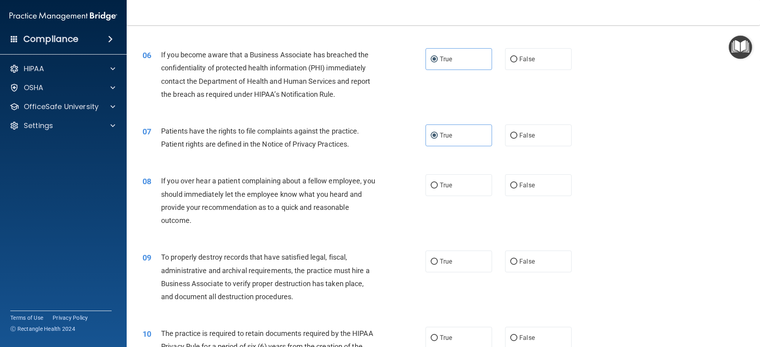
scroll to position [396, 0]
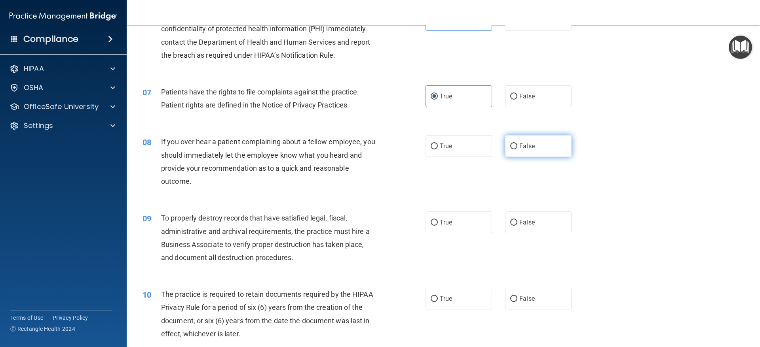
click at [515, 153] on label "False" at bounding box center [538, 146] width 66 height 22
click at [515, 150] on input "False" at bounding box center [513, 147] width 7 height 6
radio input "true"
click at [459, 222] on label "True" at bounding box center [458, 223] width 66 height 22
click at [438, 222] on input "True" at bounding box center [433, 223] width 7 height 6
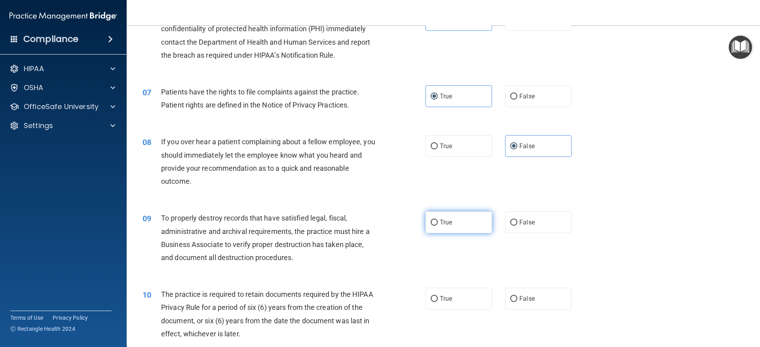
radio input "true"
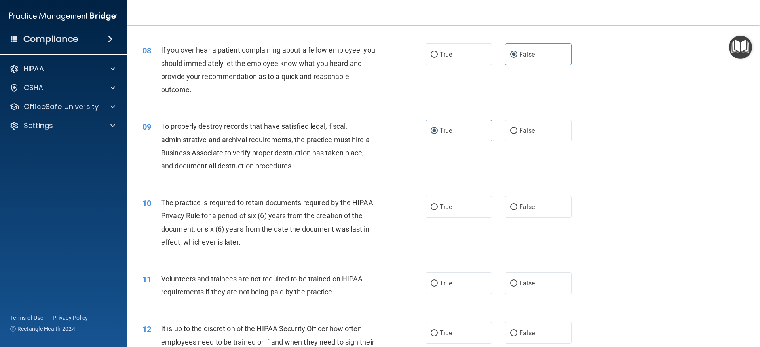
scroll to position [514, 0]
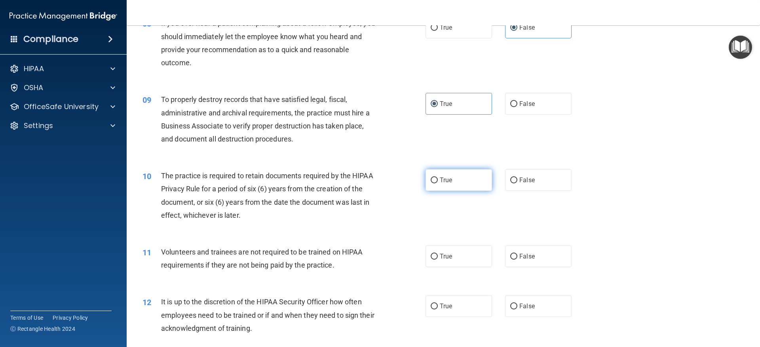
click at [470, 185] on label "True" at bounding box center [458, 180] width 66 height 22
click at [438, 184] on input "True" at bounding box center [433, 181] width 7 height 6
radio input "true"
click at [526, 251] on label "False" at bounding box center [538, 257] width 66 height 22
click at [517, 254] on input "False" at bounding box center [513, 257] width 7 height 6
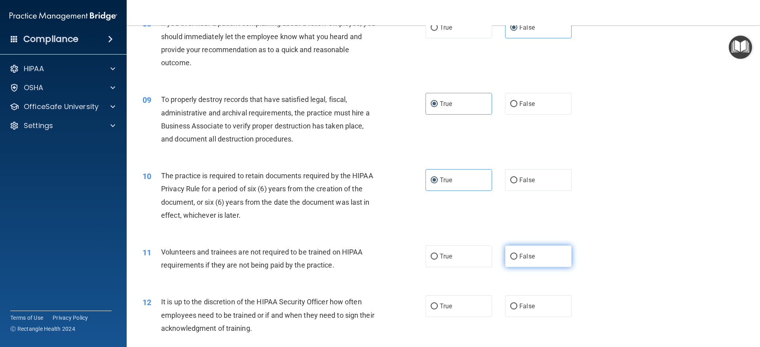
radio input "true"
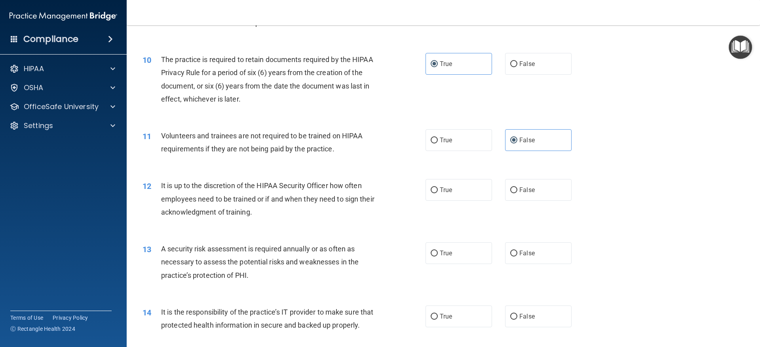
scroll to position [633, 0]
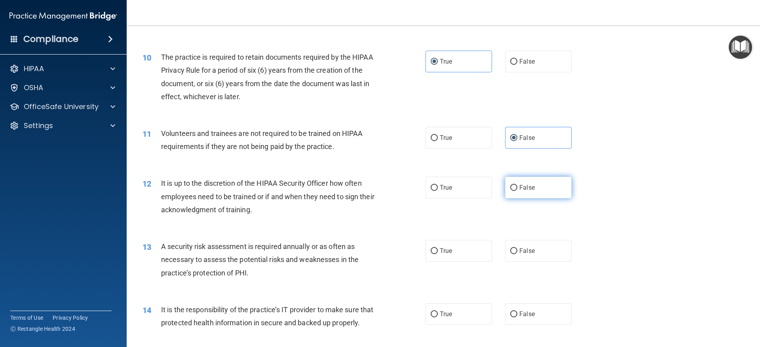
click at [512, 188] on input "False" at bounding box center [513, 188] width 7 height 6
radio input "true"
click at [455, 252] on label "True" at bounding box center [458, 251] width 66 height 22
click at [438, 252] on input "True" at bounding box center [433, 251] width 7 height 6
radio input "true"
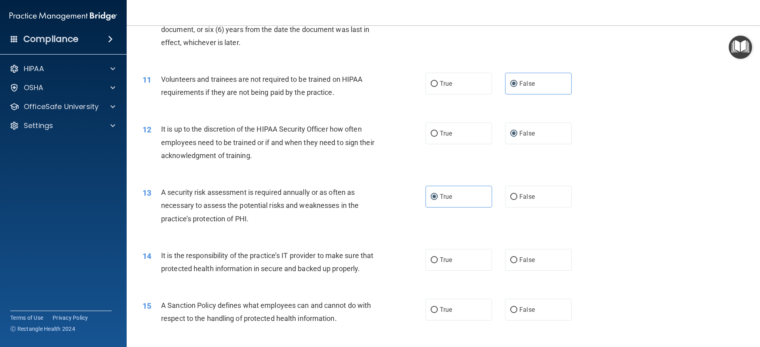
scroll to position [712, 0]
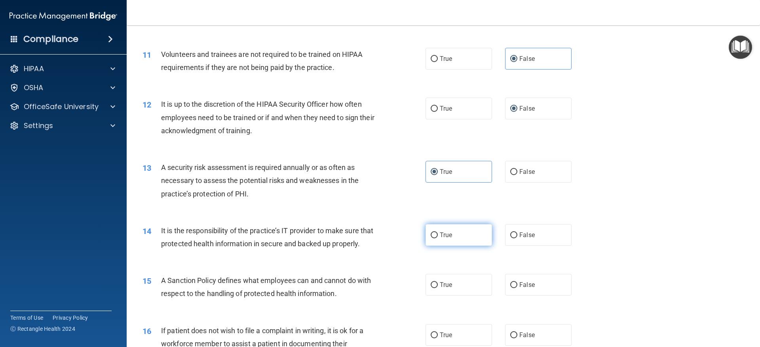
click at [462, 231] on label "True" at bounding box center [458, 235] width 66 height 22
click at [438, 233] on input "True" at bounding box center [433, 236] width 7 height 6
radio input "true"
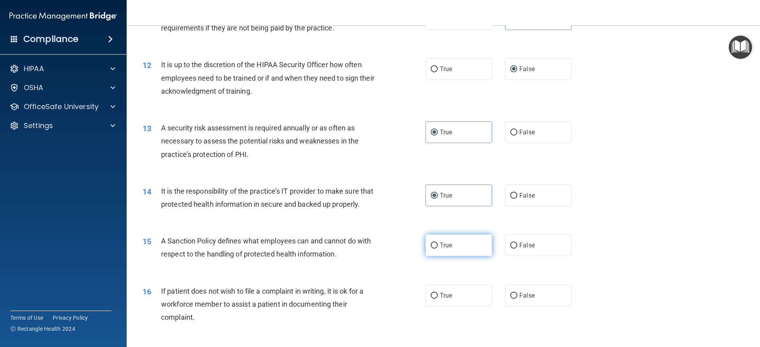
click at [445, 249] on span "True" at bounding box center [446, 246] width 12 height 8
click at [438, 249] on input "True" at bounding box center [433, 246] width 7 height 6
radio input "true"
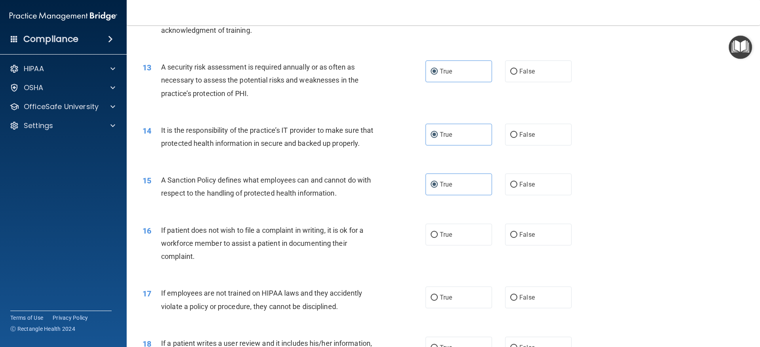
scroll to position [831, 0]
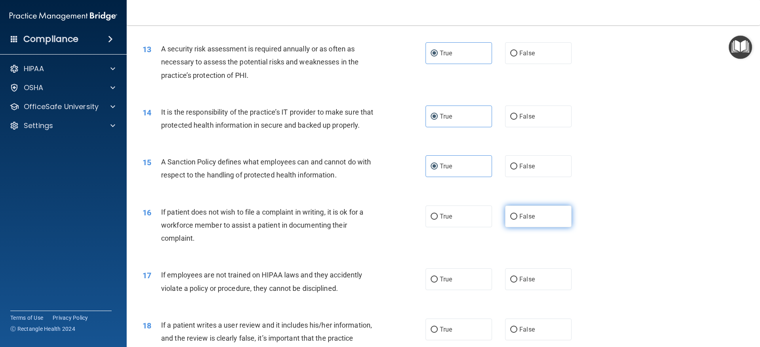
click at [510, 220] on input "False" at bounding box center [513, 217] width 7 height 6
radio input "true"
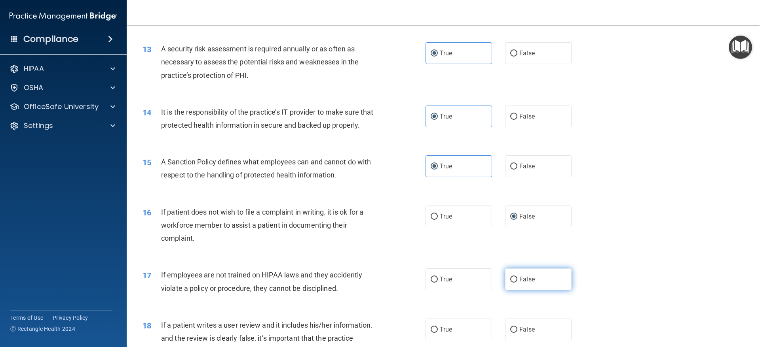
click at [517, 288] on label "False" at bounding box center [538, 280] width 66 height 22
click at [517, 283] on input "False" at bounding box center [513, 280] width 7 height 6
radio input "true"
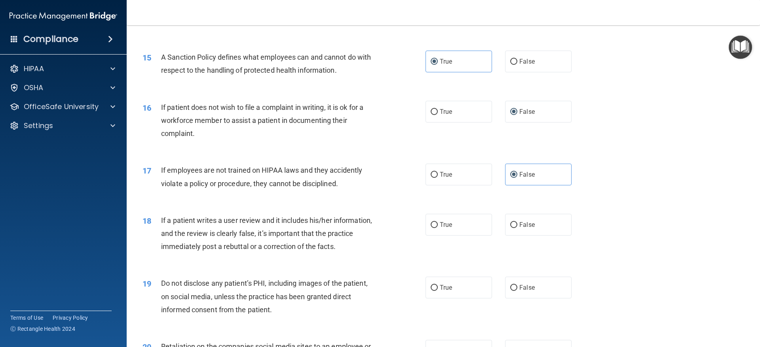
scroll to position [950, 0]
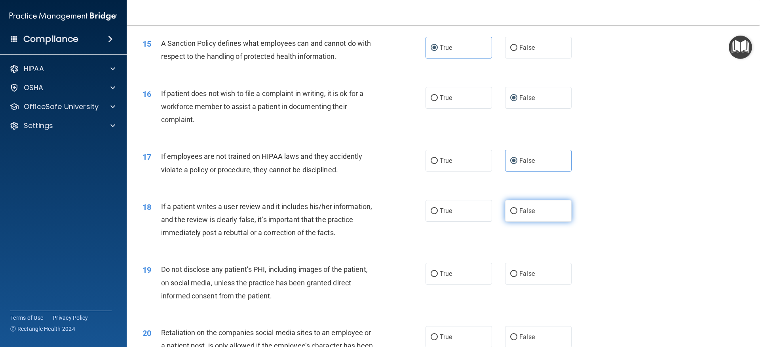
click at [518, 222] on label "False" at bounding box center [538, 211] width 66 height 22
click at [517, 214] on input "False" at bounding box center [513, 211] width 7 height 6
radio input "true"
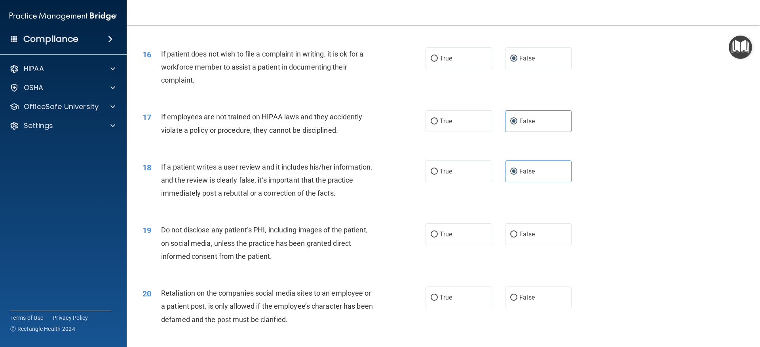
scroll to position [1029, 0]
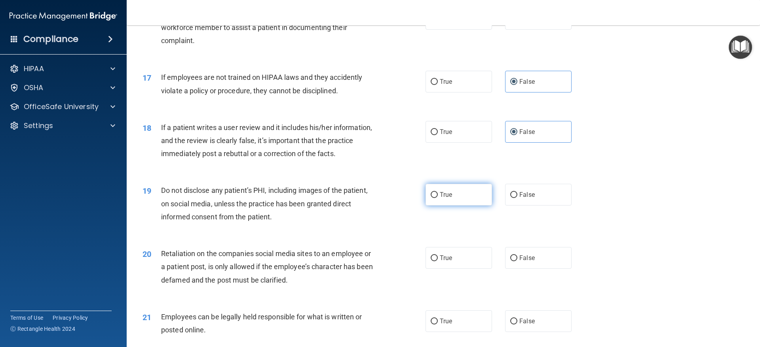
click at [471, 206] on label "True" at bounding box center [458, 195] width 66 height 22
click at [438, 198] on input "True" at bounding box center [433, 195] width 7 height 6
radio input "true"
click at [523, 269] on label "False" at bounding box center [538, 258] width 66 height 22
click at [517, 262] on input "False" at bounding box center [513, 259] width 7 height 6
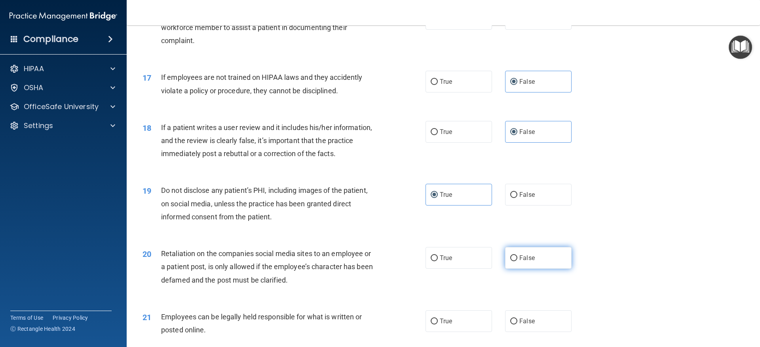
radio input "true"
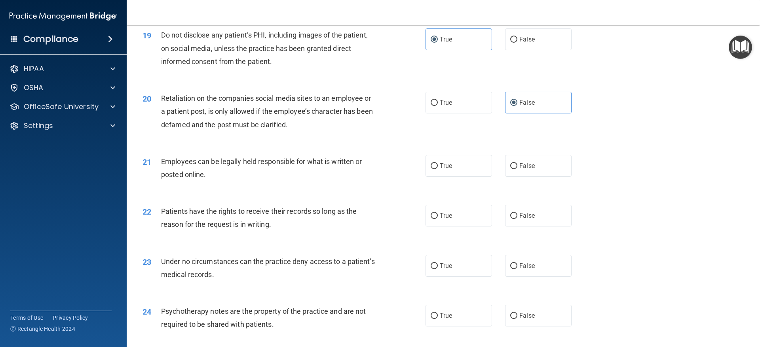
scroll to position [1187, 0]
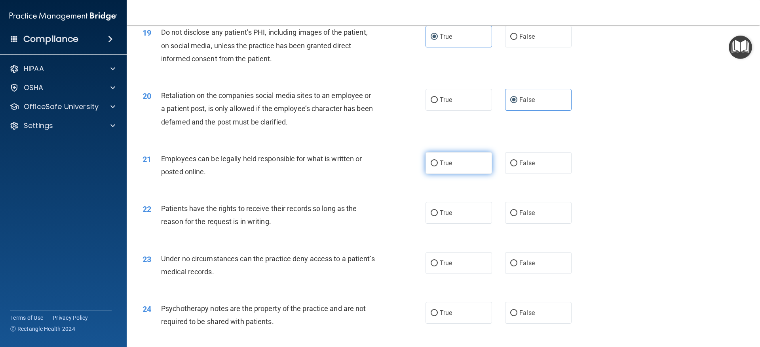
click at [469, 174] on label "True" at bounding box center [458, 163] width 66 height 22
click at [438, 167] on input "True" at bounding box center [433, 164] width 7 height 6
radio input "true"
click at [515, 224] on label "False" at bounding box center [538, 213] width 66 height 22
click at [515, 216] on input "False" at bounding box center [513, 213] width 7 height 6
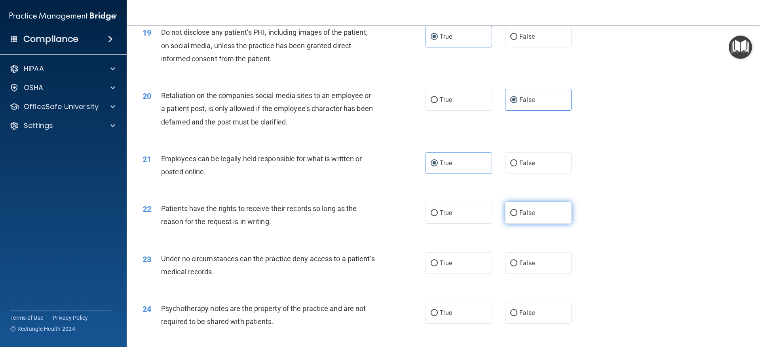
radio input "true"
click at [510, 267] on input "False" at bounding box center [513, 264] width 7 height 6
radio input "true"
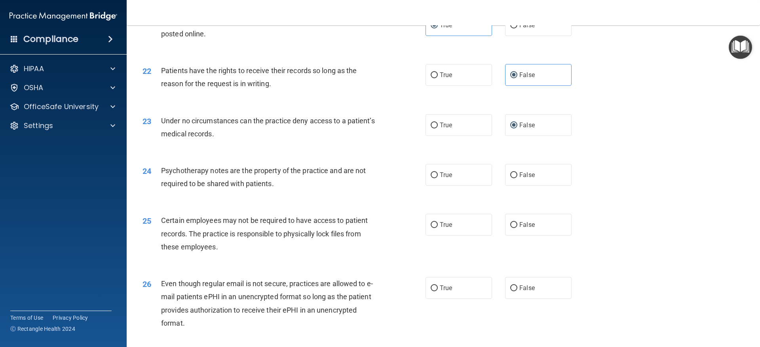
scroll to position [1345, 0]
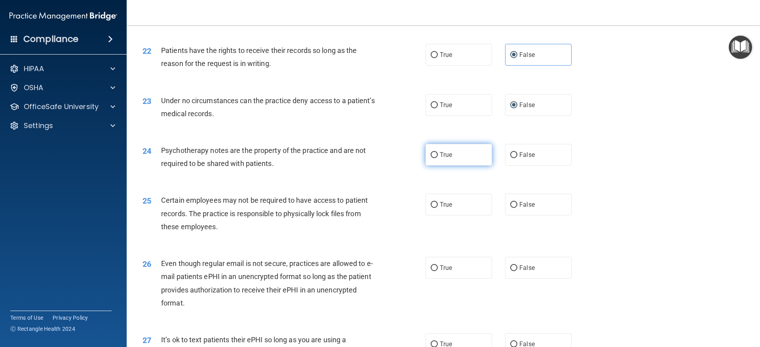
click at [454, 166] on label "True" at bounding box center [458, 155] width 66 height 22
click at [438, 158] on input "True" at bounding box center [433, 155] width 7 height 6
radio input "true"
click at [464, 216] on label "True" at bounding box center [458, 205] width 66 height 22
click at [438, 208] on input "True" at bounding box center [433, 205] width 7 height 6
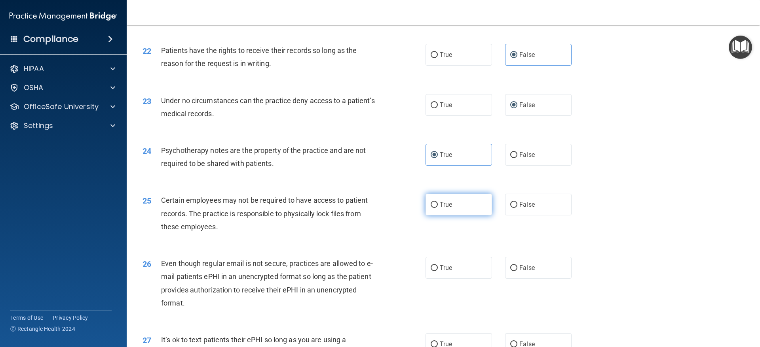
radio input "true"
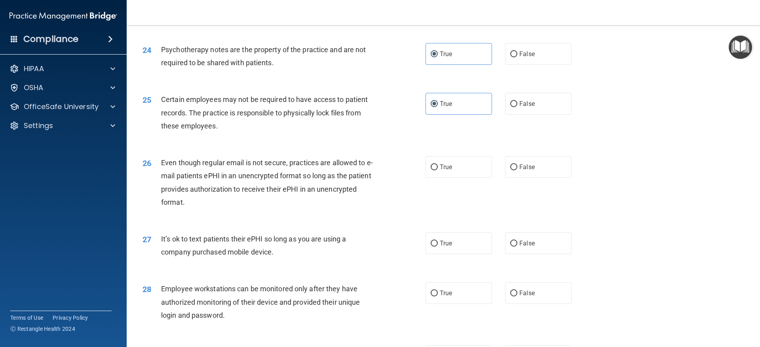
scroll to position [1464, 0]
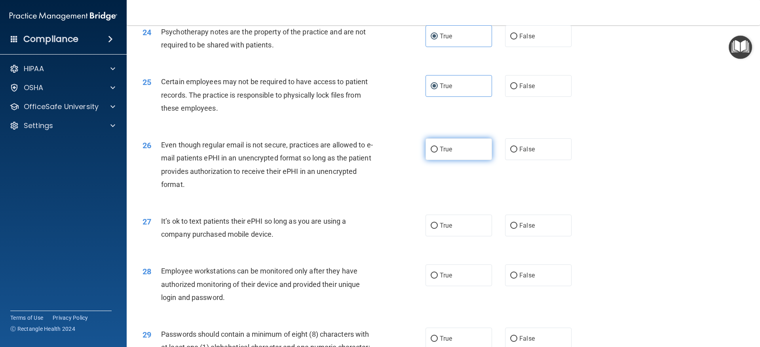
click at [449, 160] on label "True" at bounding box center [458, 149] width 66 height 22
click at [438, 153] on input "True" at bounding box center [433, 150] width 7 height 6
radio input "true"
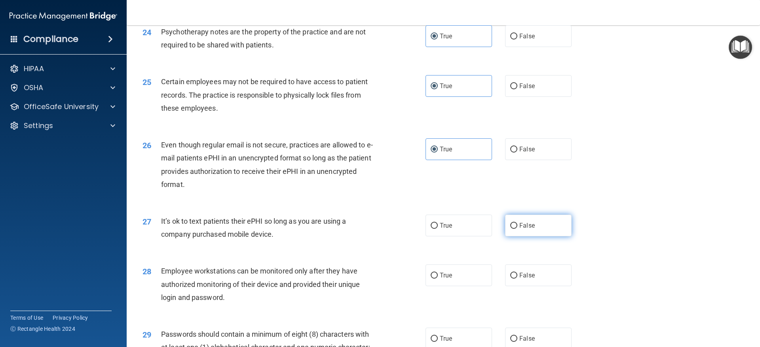
click at [555, 237] on label "False" at bounding box center [538, 226] width 66 height 22
click at [517, 229] on input "False" at bounding box center [513, 226] width 7 height 6
radio input "true"
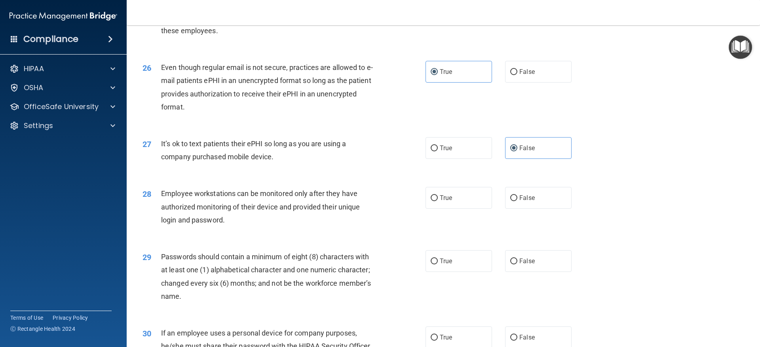
scroll to position [1583, 0]
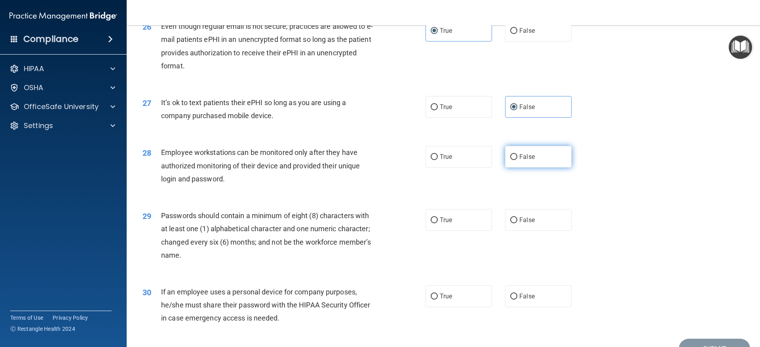
click at [511, 160] on input "False" at bounding box center [513, 157] width 7 height 6
radio input "true"
click at [453, 228] on label "True" at bounding box center [458, 220] width 66 height 22
click at [438, 224] on input "True" at bounding box center [433, 221] width 7 height 6
radio input "true"
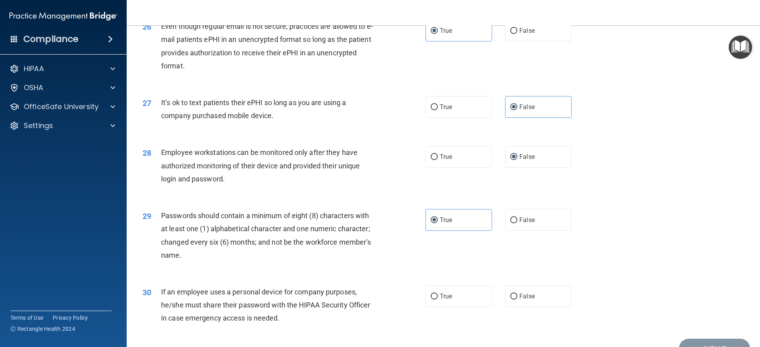
scroll to position [1622, 0]
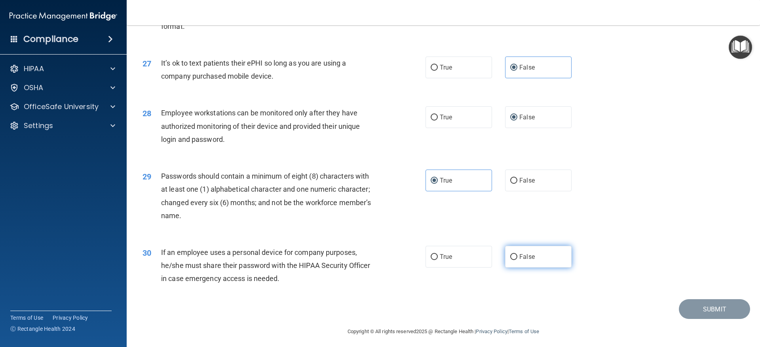
click at [510, 260] on input "False" at bounding box center [513, 257] width 7 height 6
radio input "true"
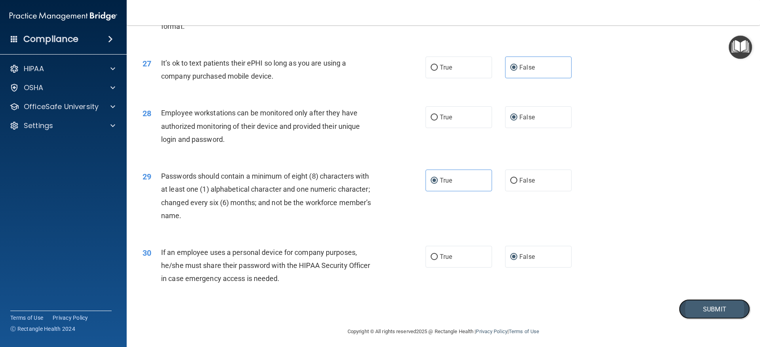
click at [682, 320] on button "Submit" at bounding box center [714, 309] width 71 height 20
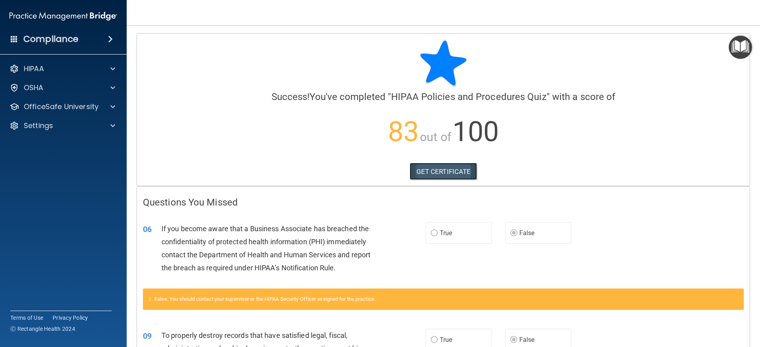
click at [440, 171] on link "GET CERTIFICATE" at bounding box center [443, 171] width 68 height 17
click at [112, 108] on span at bounding box center [112, 106] width 5 height 9
click at [70, 133] on link "HIPAA Training" at bounding box center [54, 126] width 125 height 16
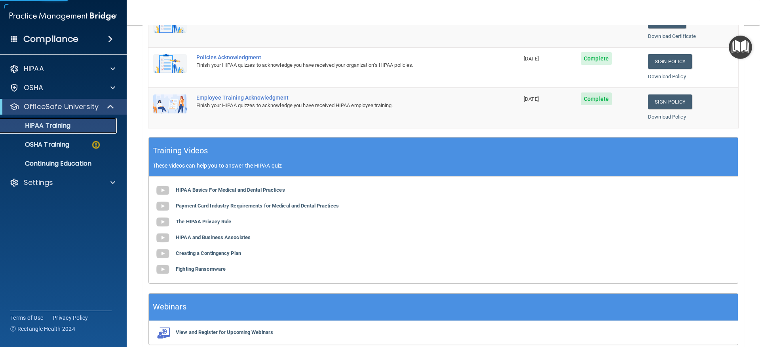
scroll to position [248, 0]
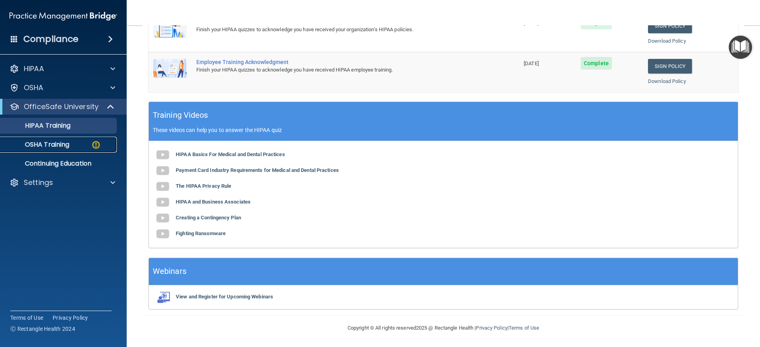
click at [100, 142] on img at bounding box center [96, 145] width 10 height 10
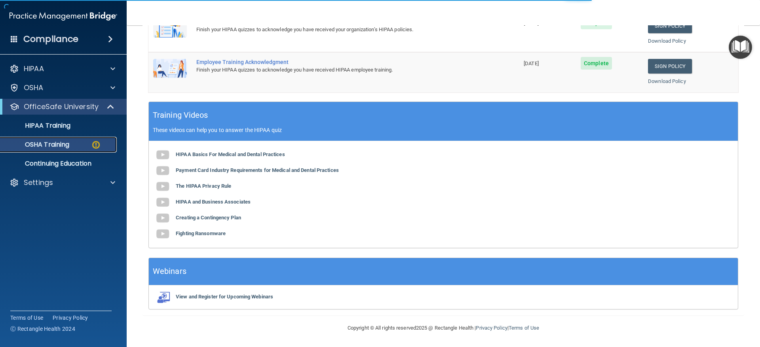
scroll to position [26, 0]
